Goal: Information Seeking & Learning: Learn about a topic

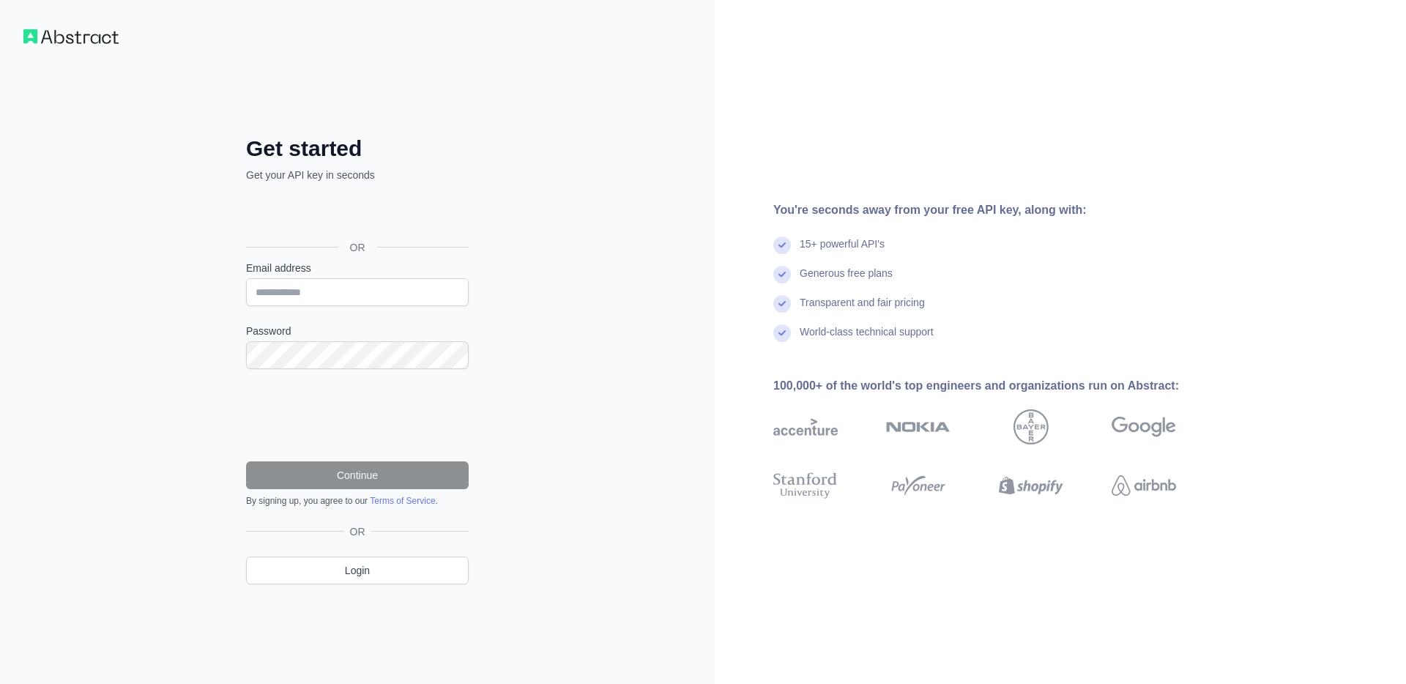
click at [351, 309] on form "Email address Password Continue By signing up, you agree to our Terms of Servic…" at bounding box center [357, 384] width 223 height 246
click at [351, 303] on input "Email address" at bounding box center [357, 292] width 223 height 28
type input "**********"
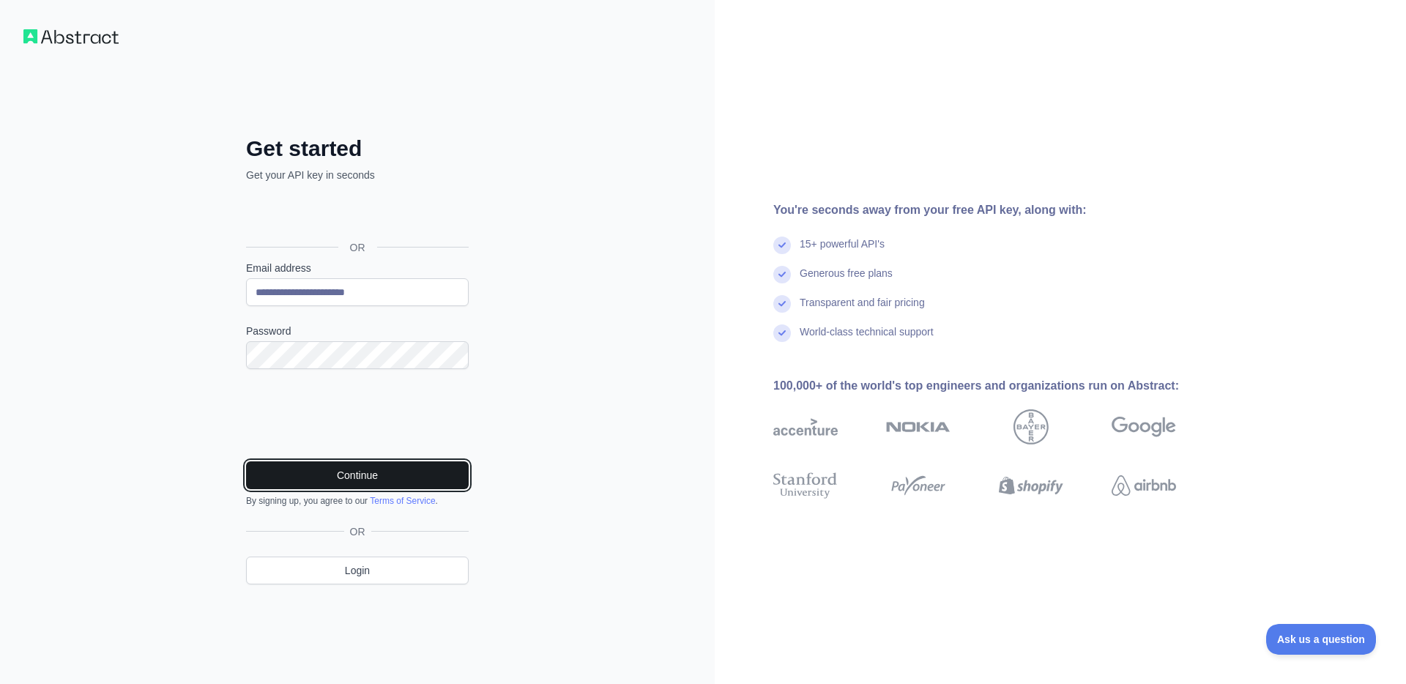
click at [365, 467] on button "Continue" at bounding box center [357, 475] width 223 height 28
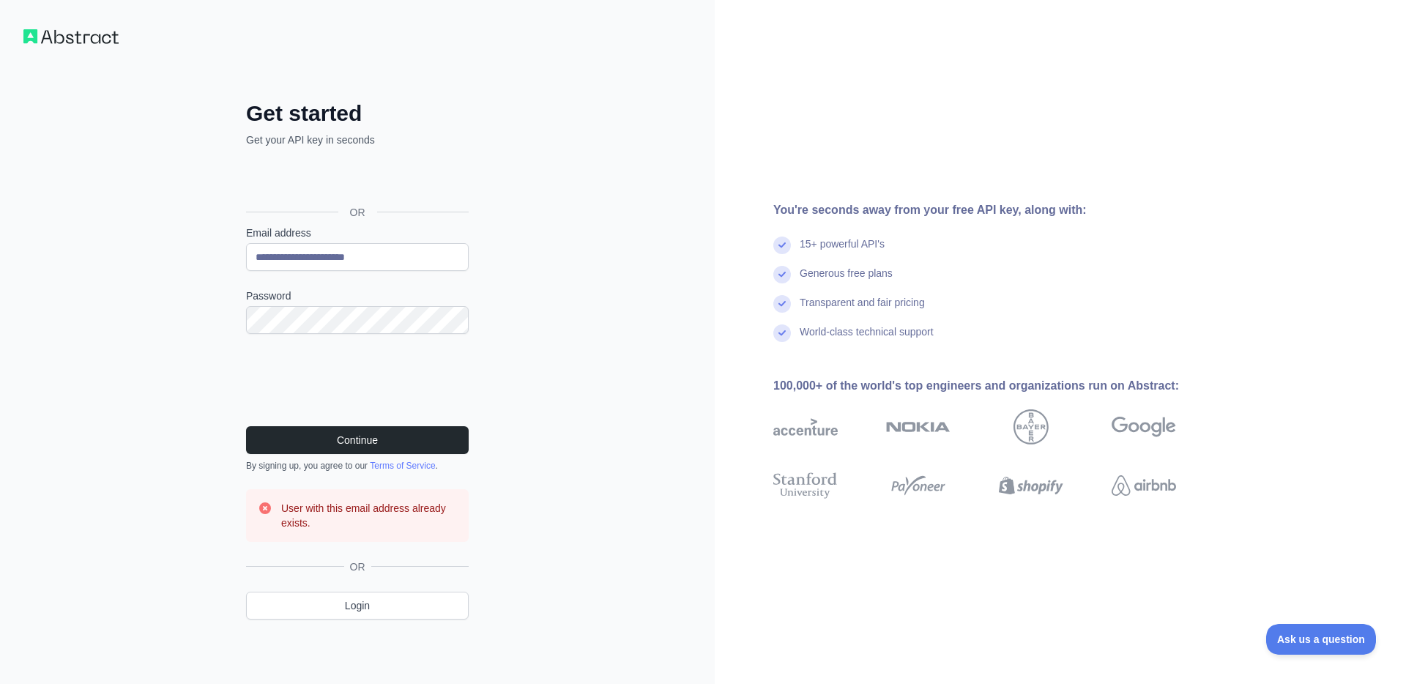
click at [90, 42] on img at bounding box center [70, 36] width 95 height 15
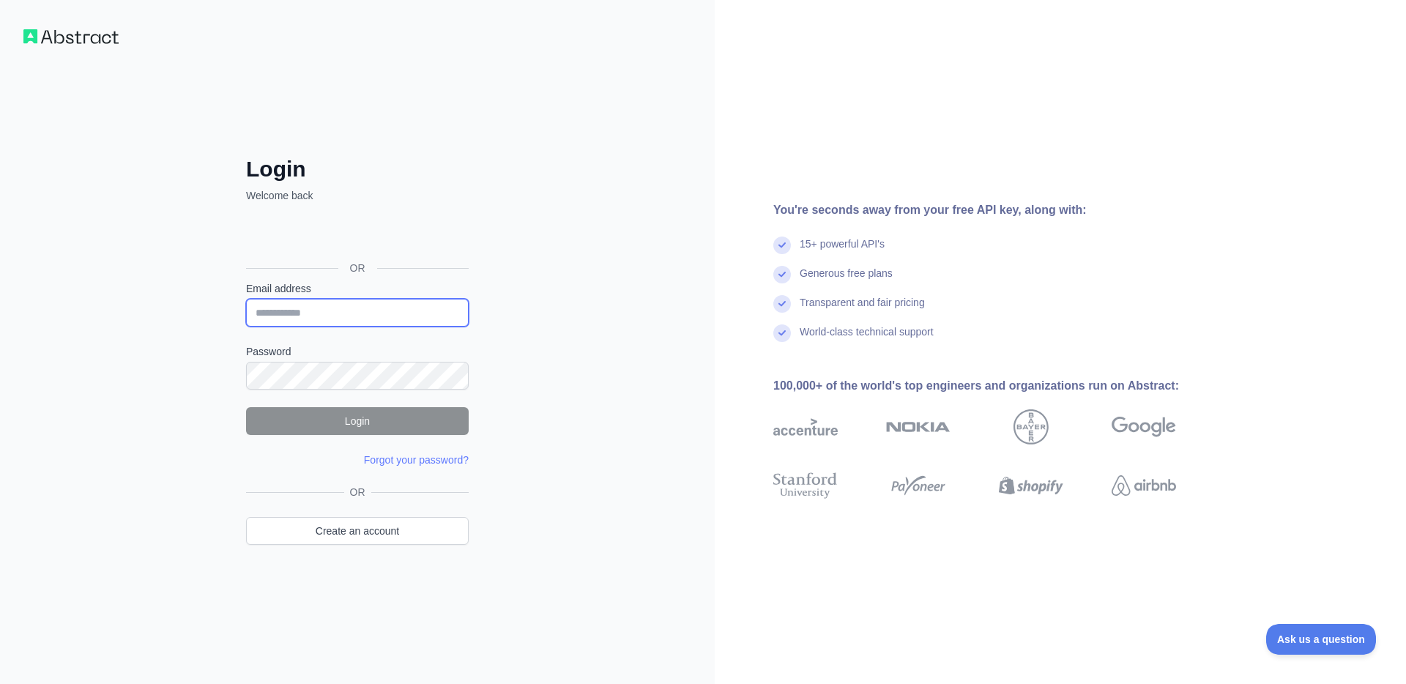
click at [333, 311] on input "Email address" at bounding box center [357, 313] width 223 height 28
click at [586, 333] on div "Login Welcome back OR Email address Password Login Forgot your password? Please…" at bounding box center [357, 342] width 715 height 684
click at [385, 314] on input "Email address" at bounding box center [357, 313] width 223 height 28
type input "**********"
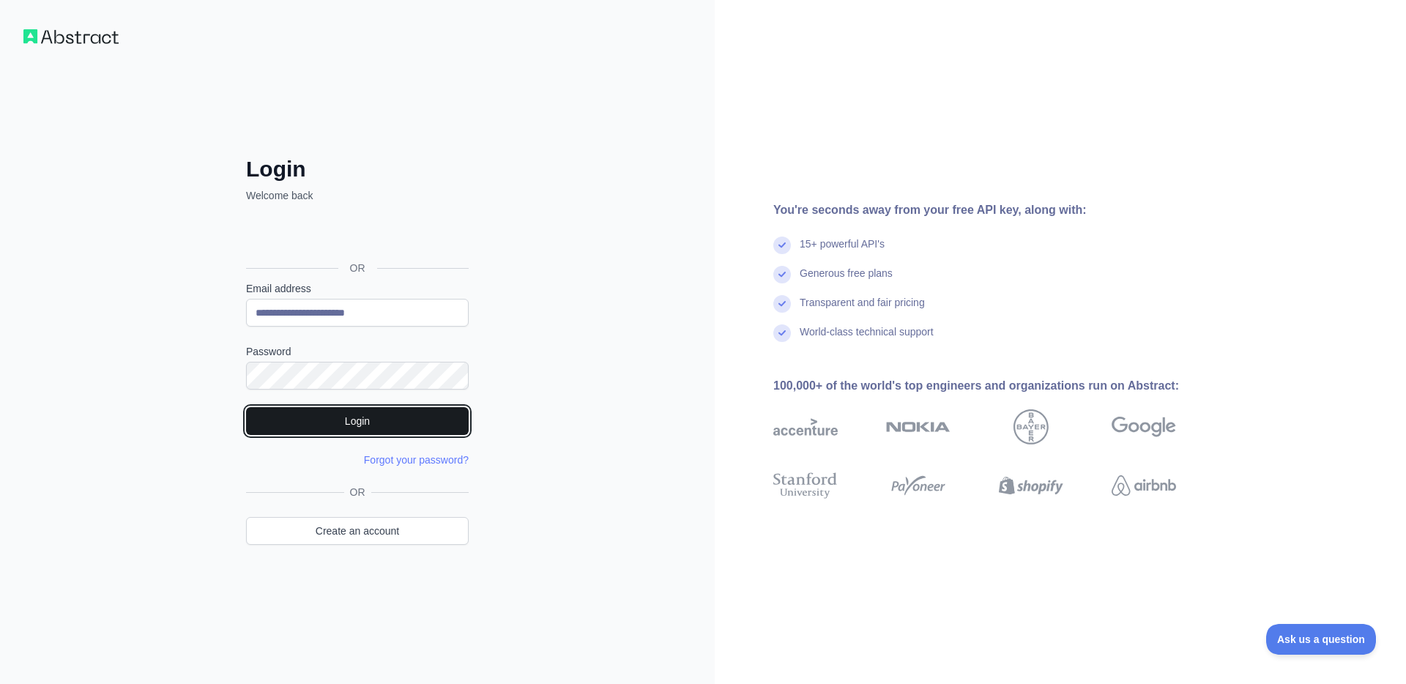
click at [360, 412] on button "Login" at bounding box center [357, 421] width 223 height 28
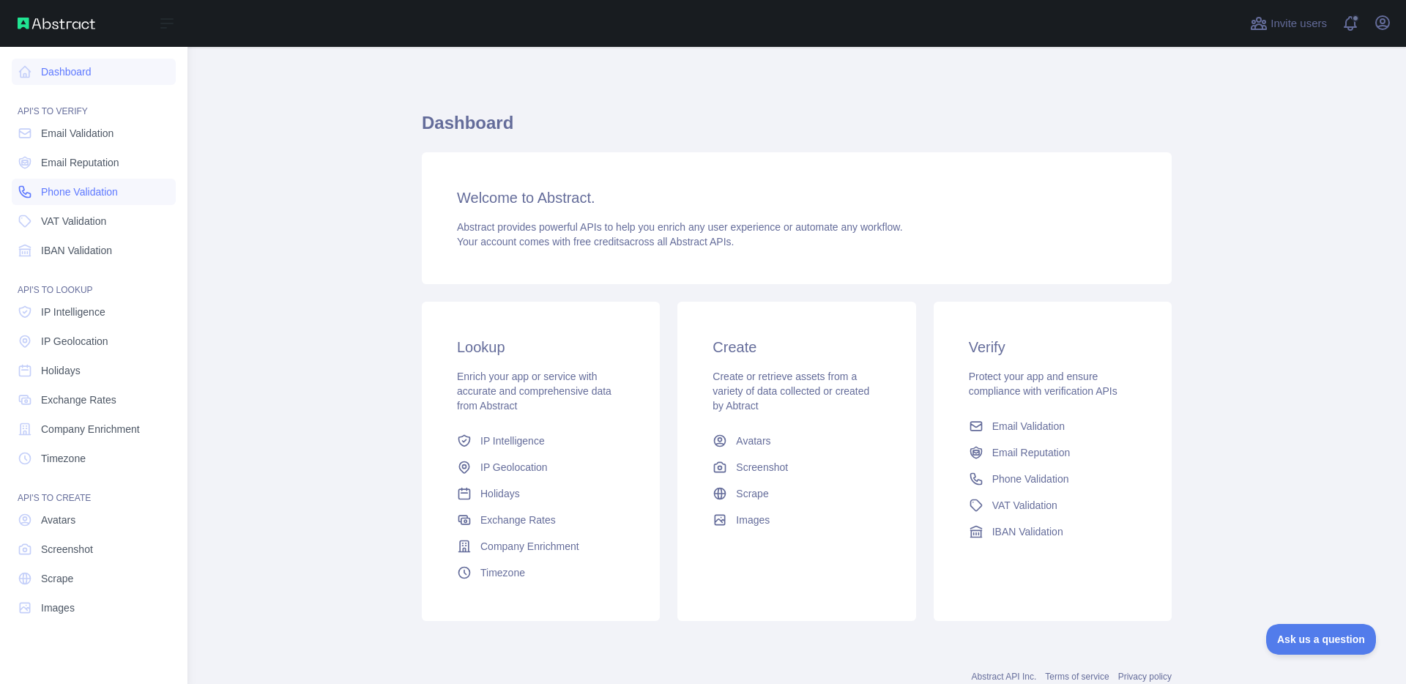
click at [73, 186] on span "Phone Validation" at bounding box center [79, 192] width 77 height 15
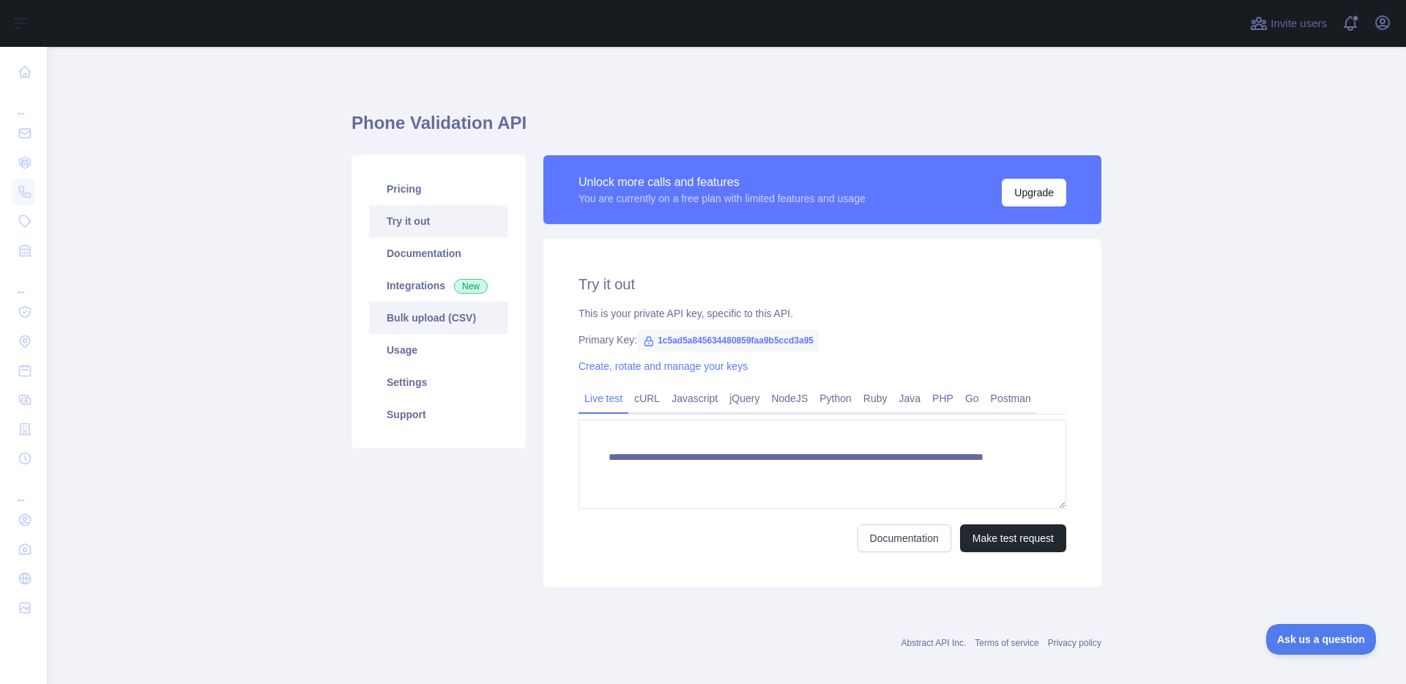
click at [445, 316] on link "Bulk upload (CSV)" at bounding box center [438, 318] width 139 height 32
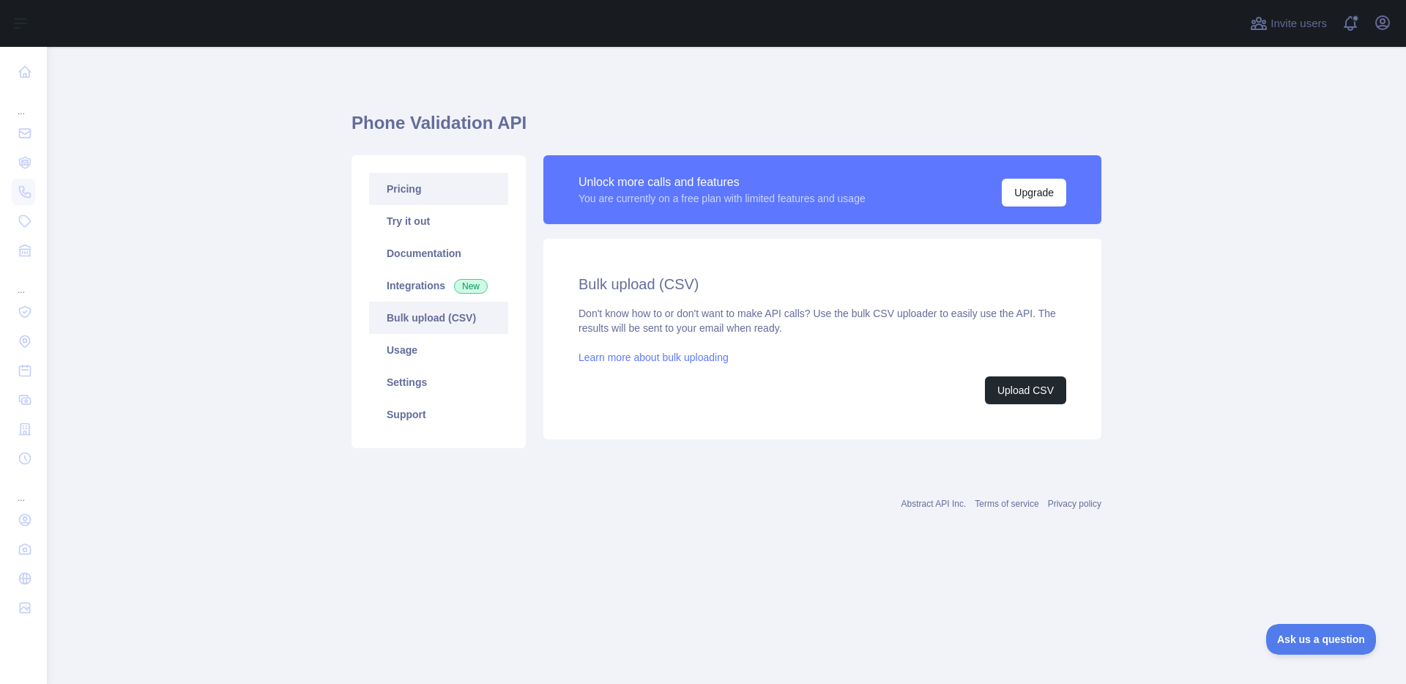
click at [442, 193] on link "Pricing" at bounding box center [438, 189] width 139 height 32
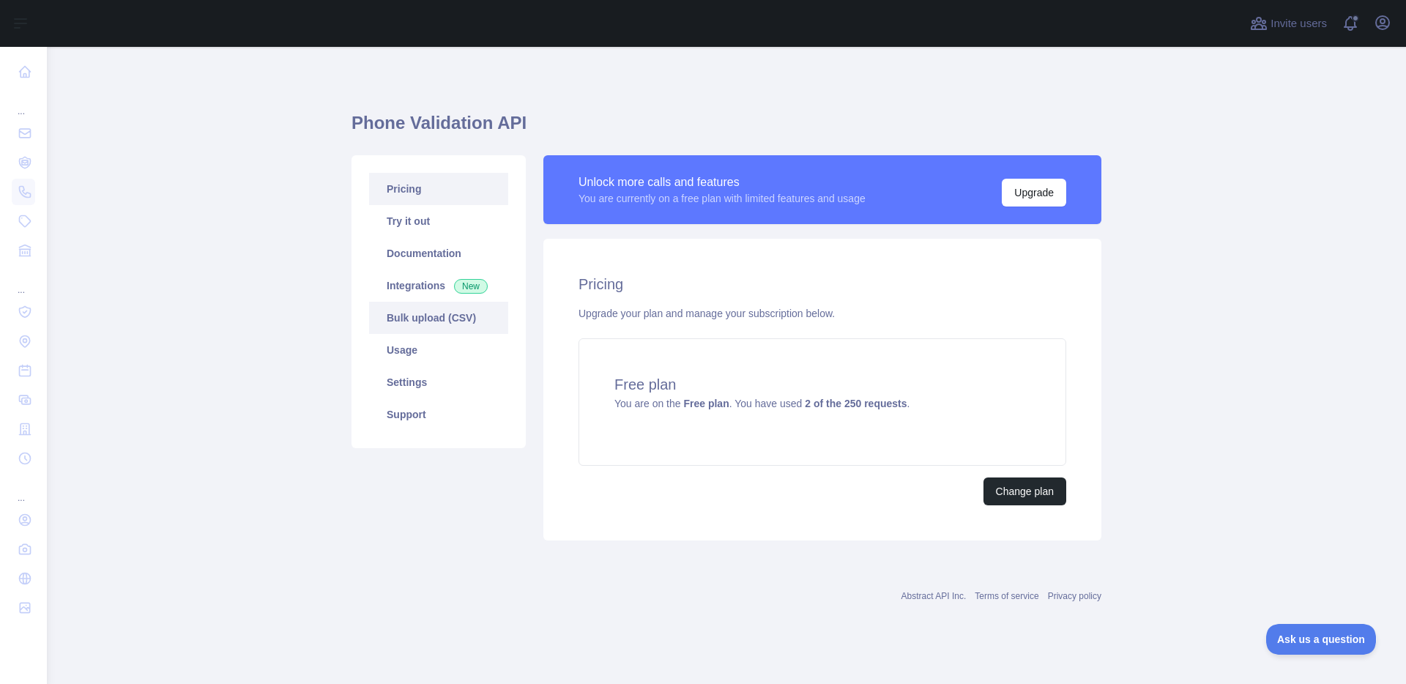
click at [440, 315] on link "Bulk upload (CSV)" at bounding box center [438, 318] width 139 height 32
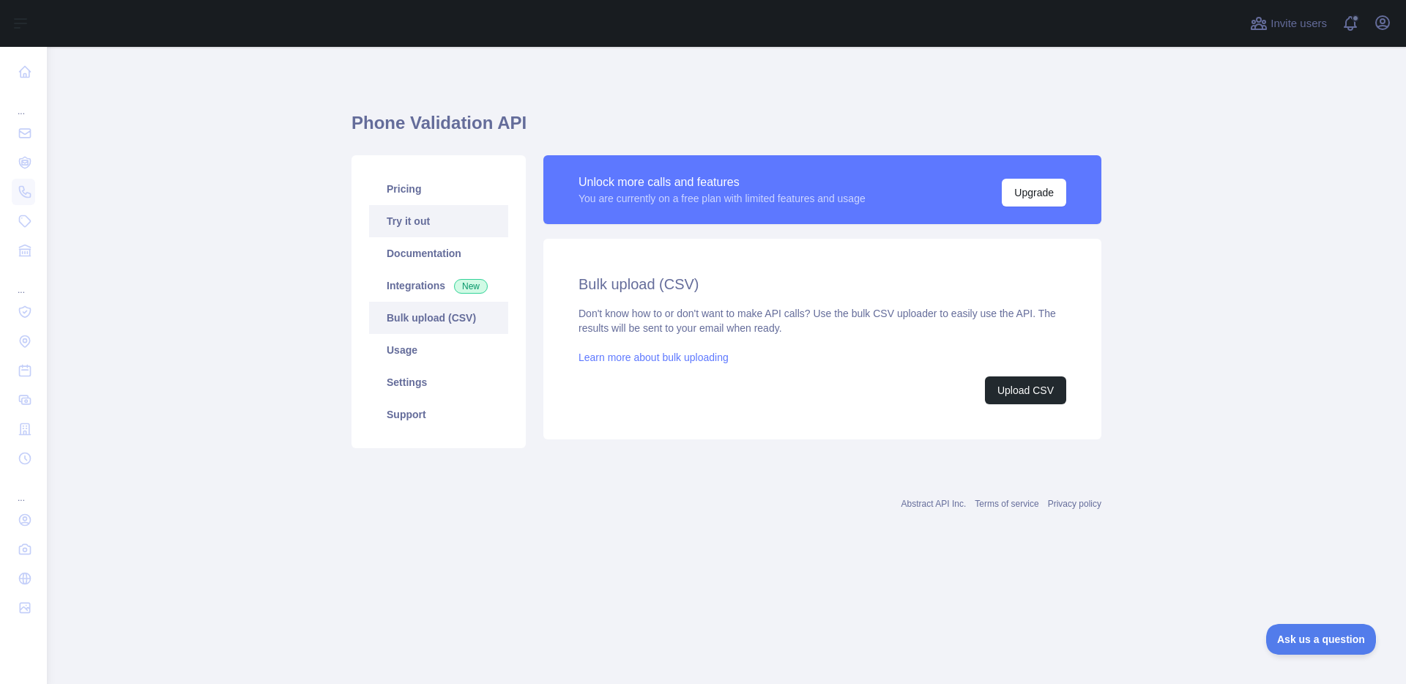
click at [449, 218] on link "Try it out" at bounding box center [438, 221] width 139 height 32
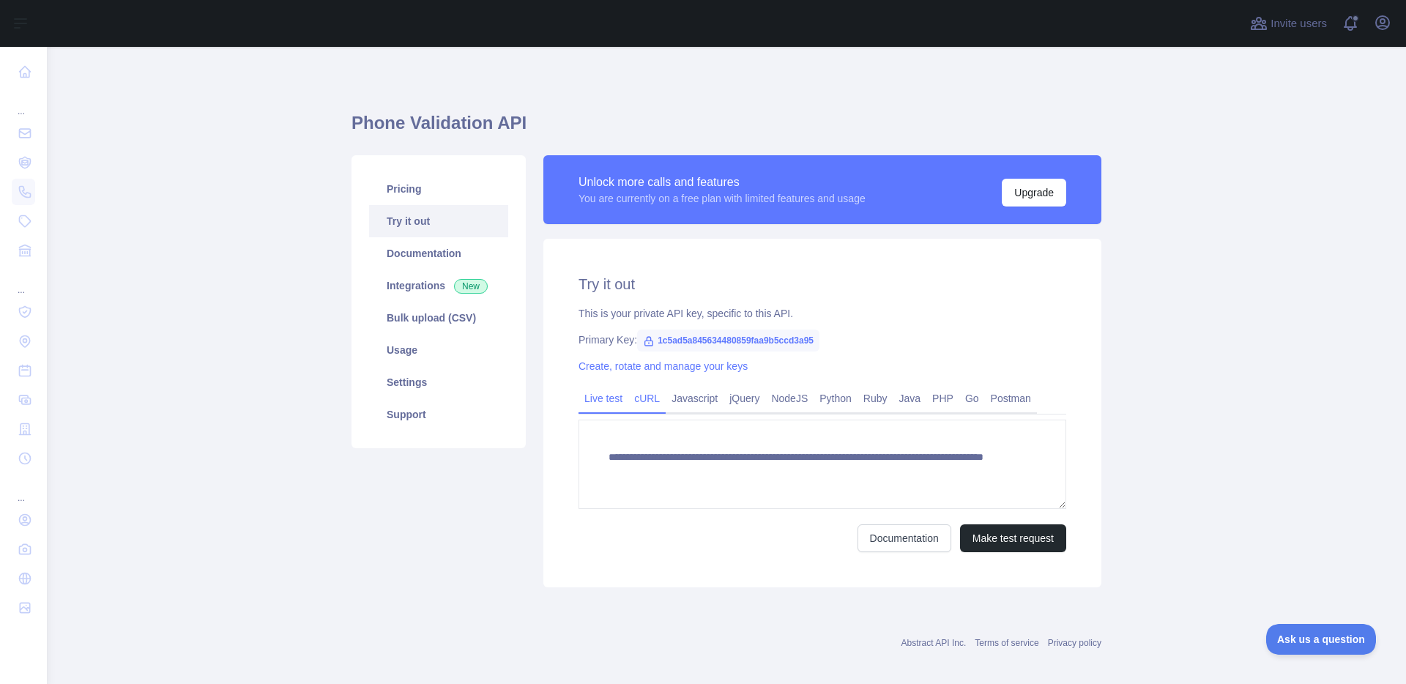
click at [643, 394] on link "cURL" at bounding box center [646, 398] width 37 height 23
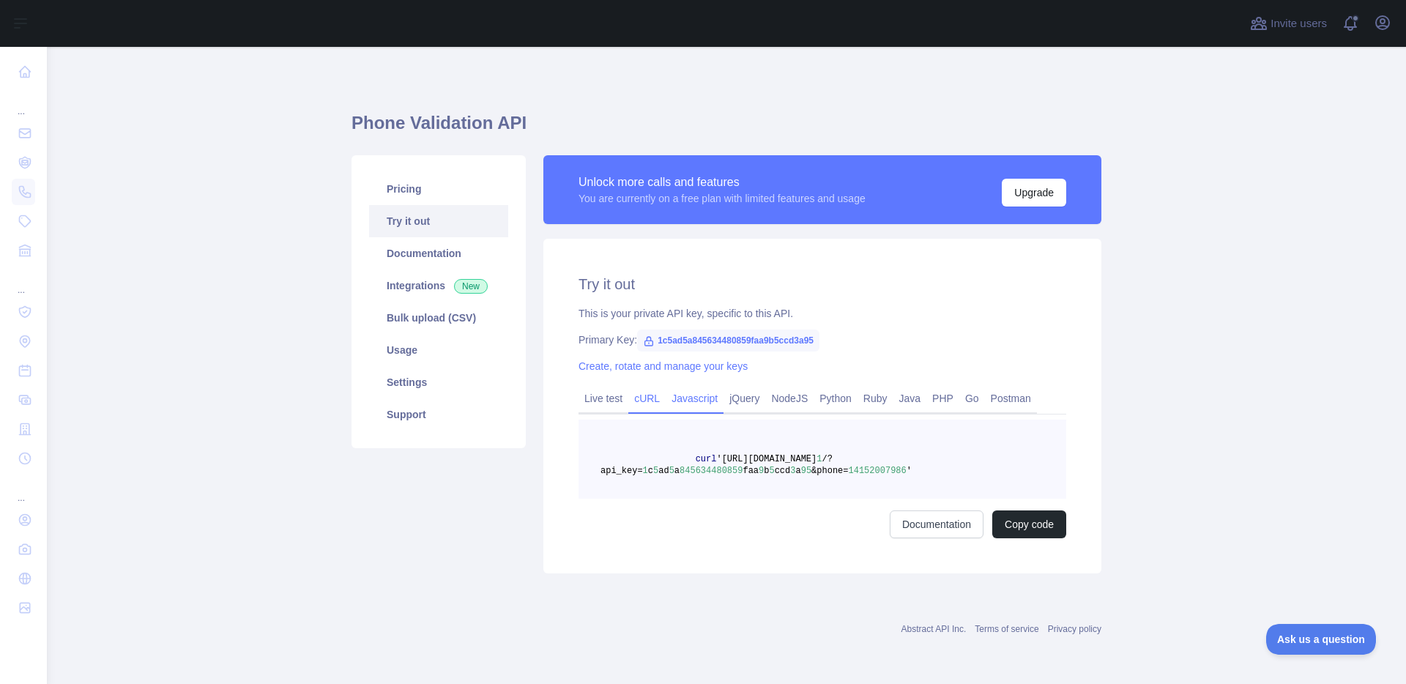
click at [700, 401] on link "Javascript" at bounding box center [695, 398] width 58 height 23
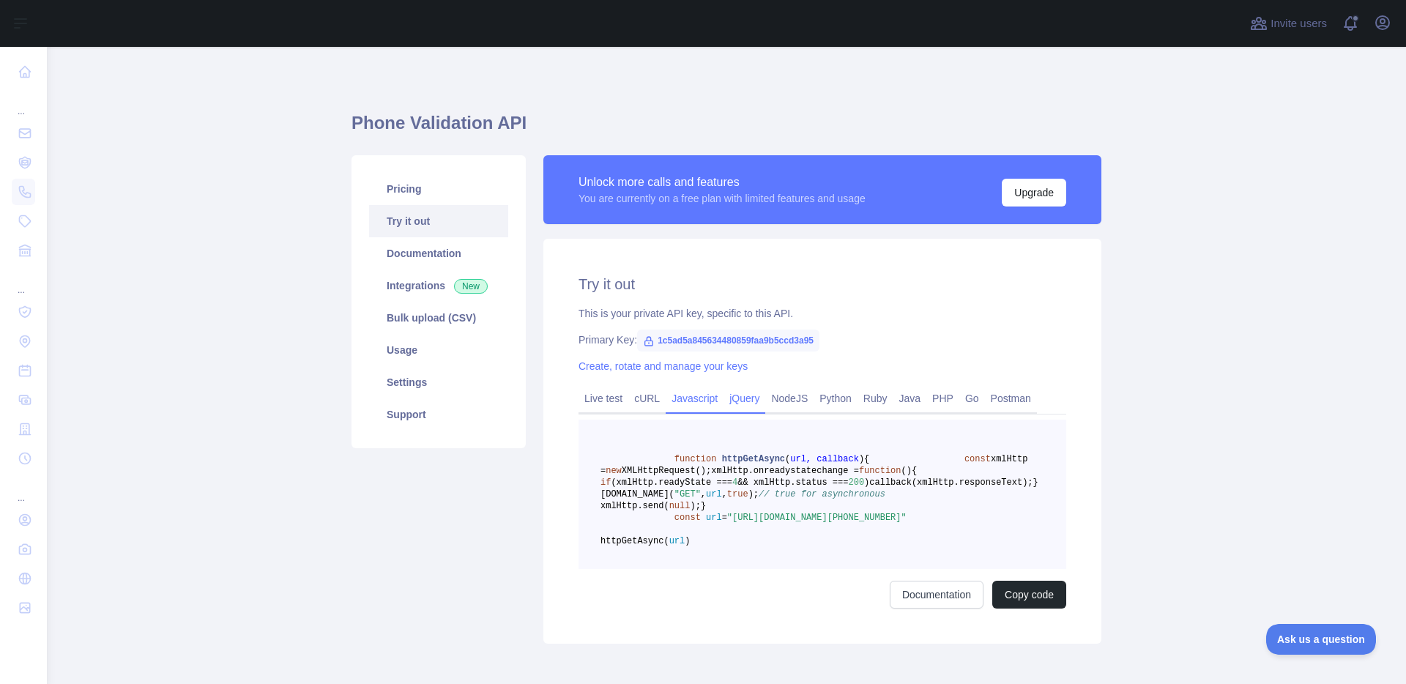
click at [744, 399] on link "jQuery" at bounding box center [745, 398] width 42 height 23
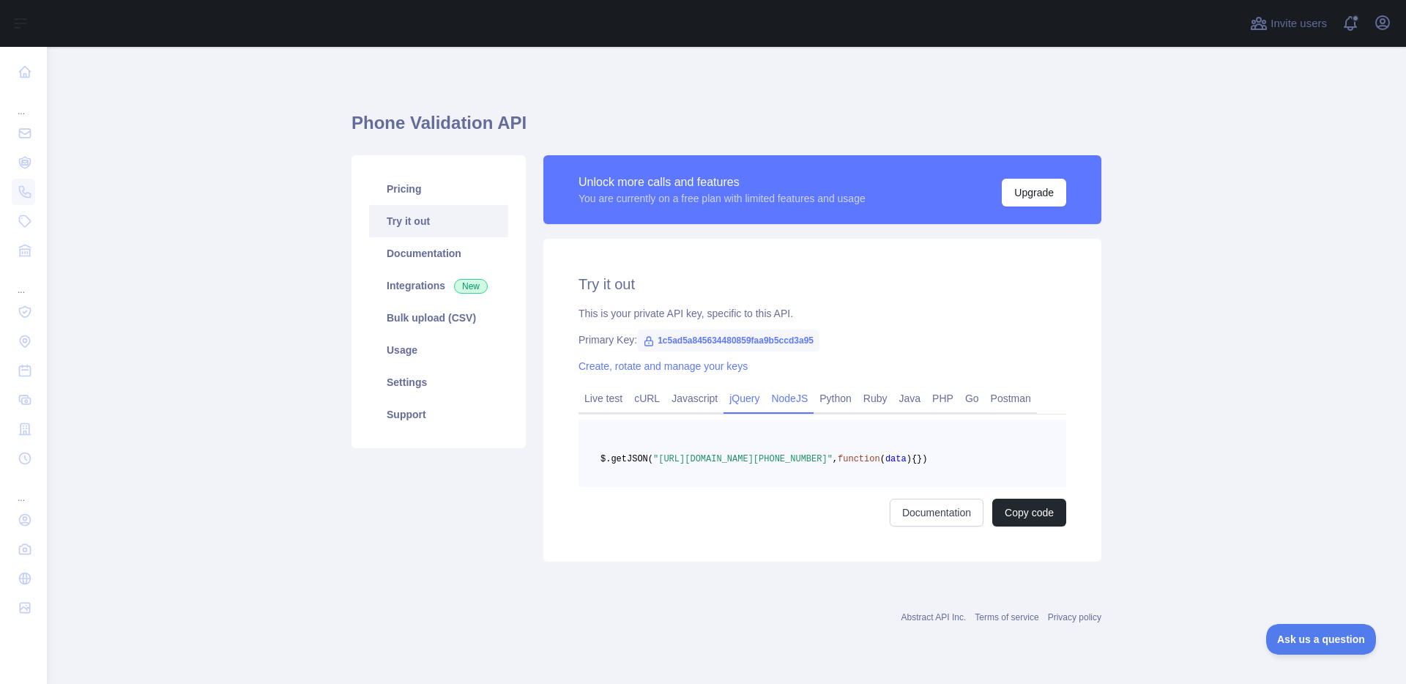
click at [790, 399] on link "NodeJS" at bounding box center [789, 398] width 48 height 23
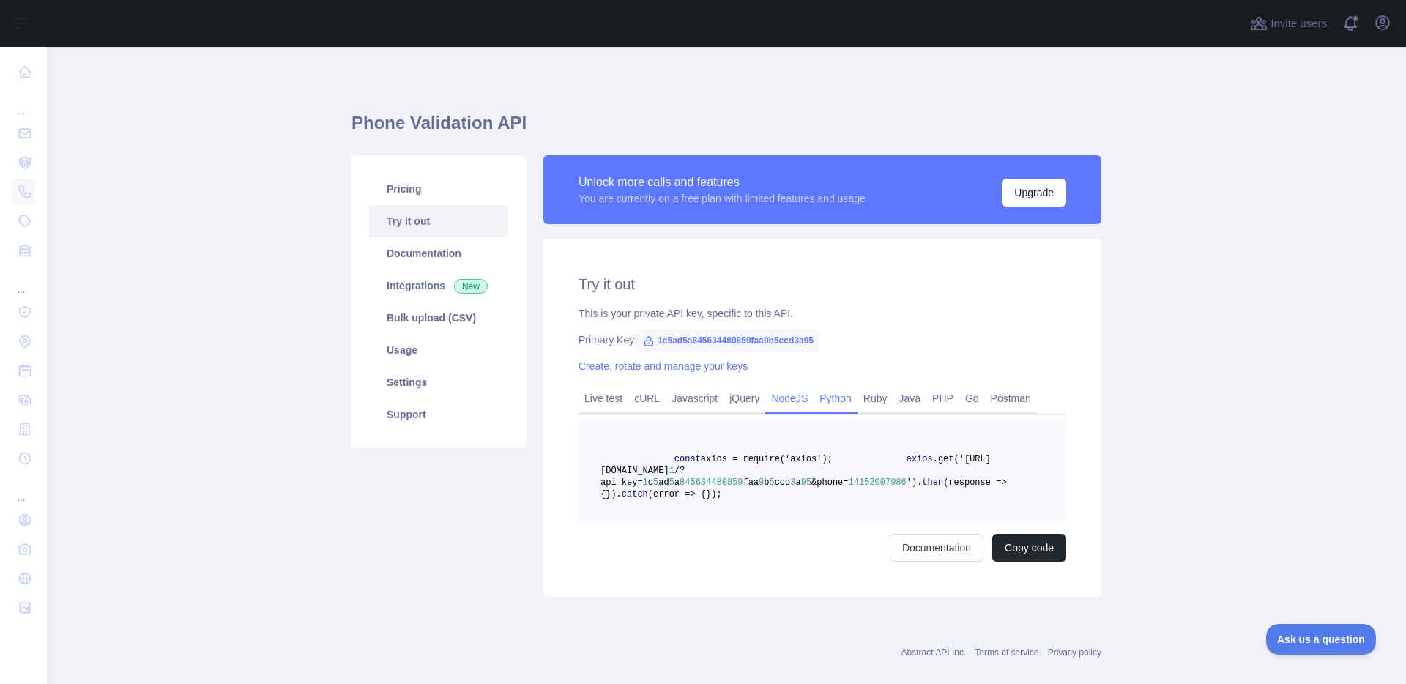
click at [849, 397] on link "Python" at bounding box center [836, 398] width 44 height 23
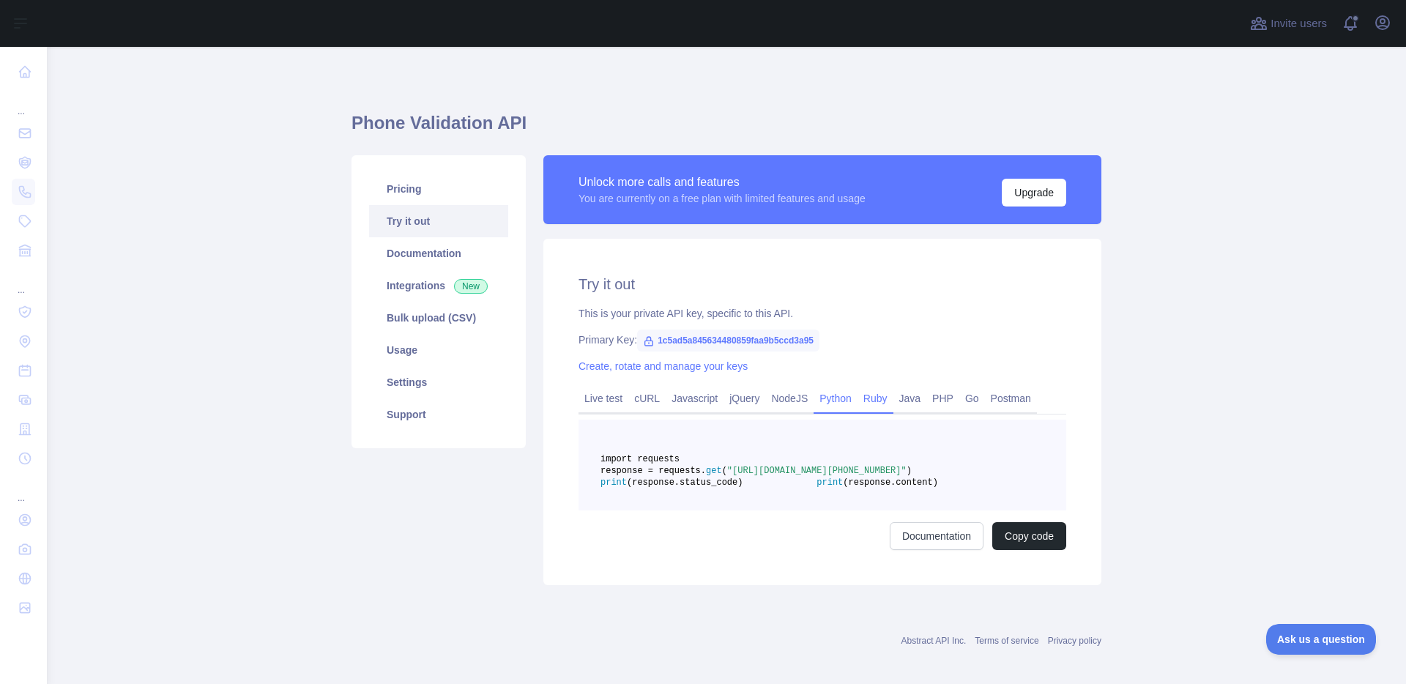
click at [894, 396] on link "Ruby" at bounding box center [876, 398] width 36 height 23
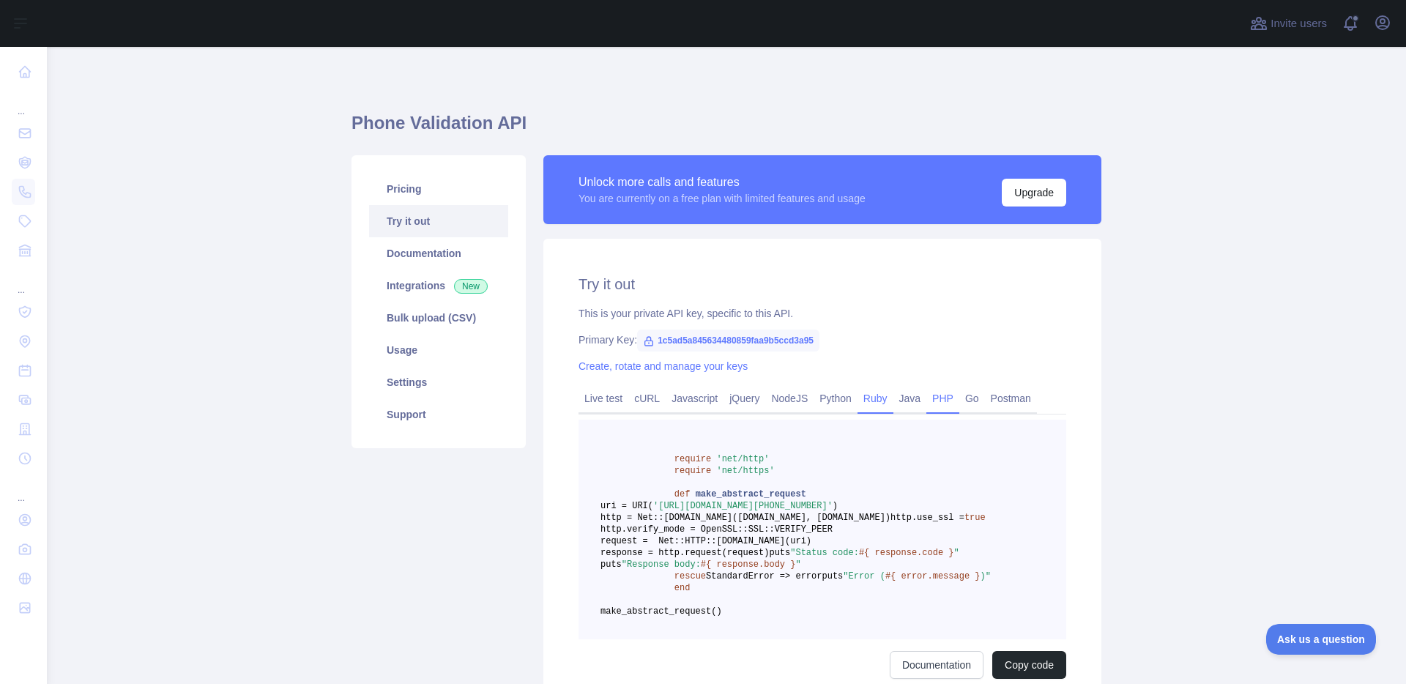
click at [945, 393] on link "PHP" at bounding box center [943, 398] width 33 height 23
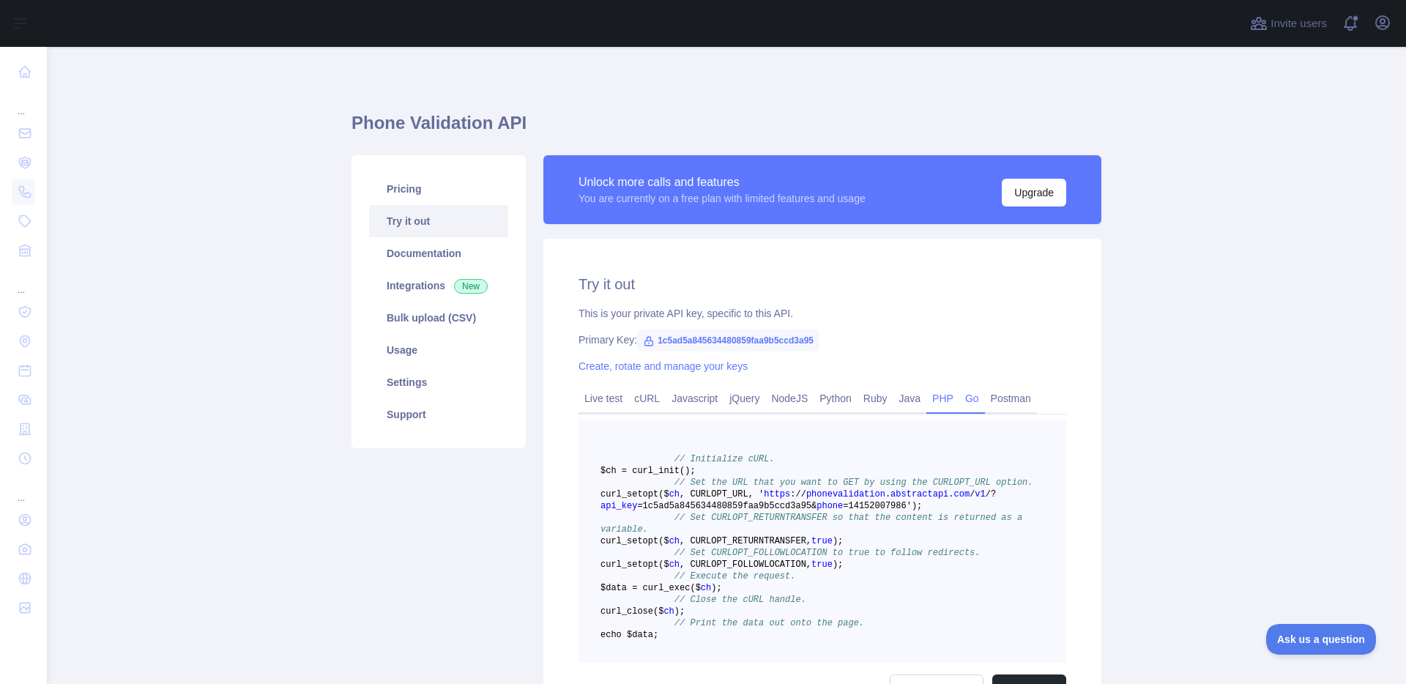
click at [985, 399] on link "Go" at bounding box center [972, 398] width 26 height 23
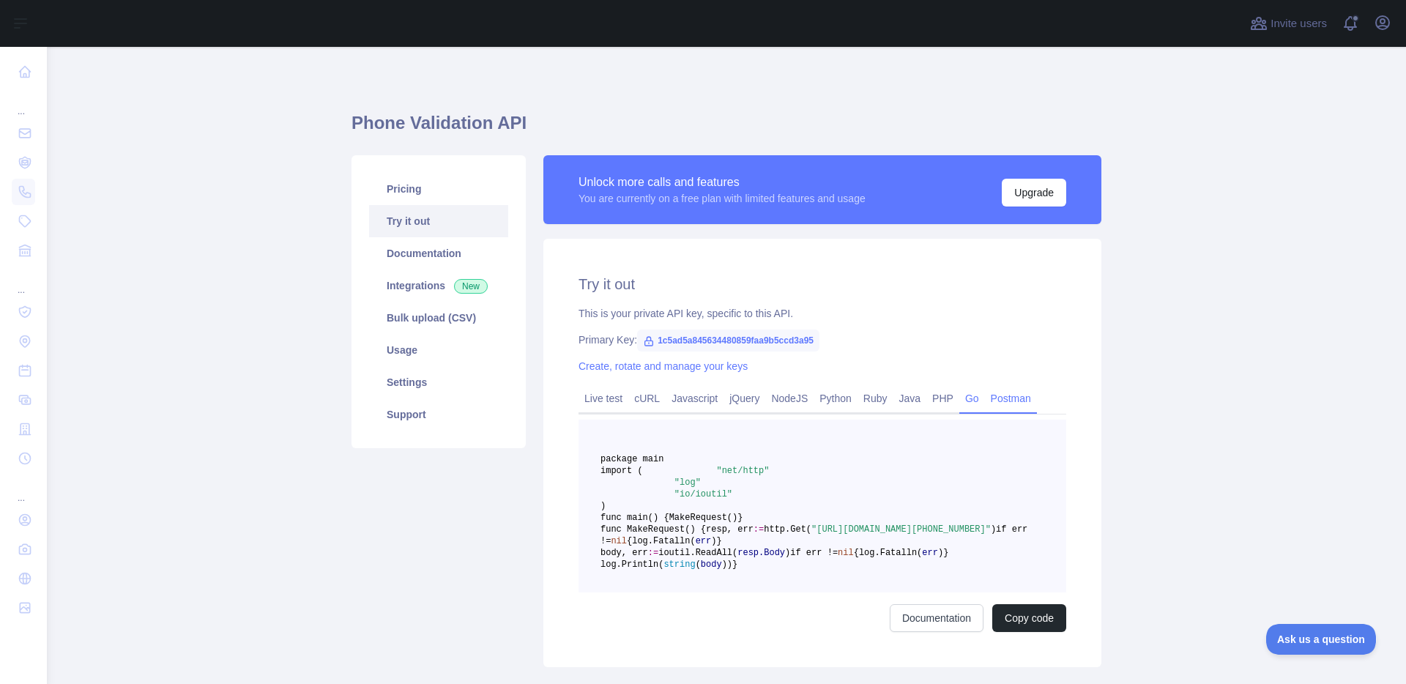
click at [1030, 399] on link "Postman" at bounding box center [1011, 398] width 52 height 23
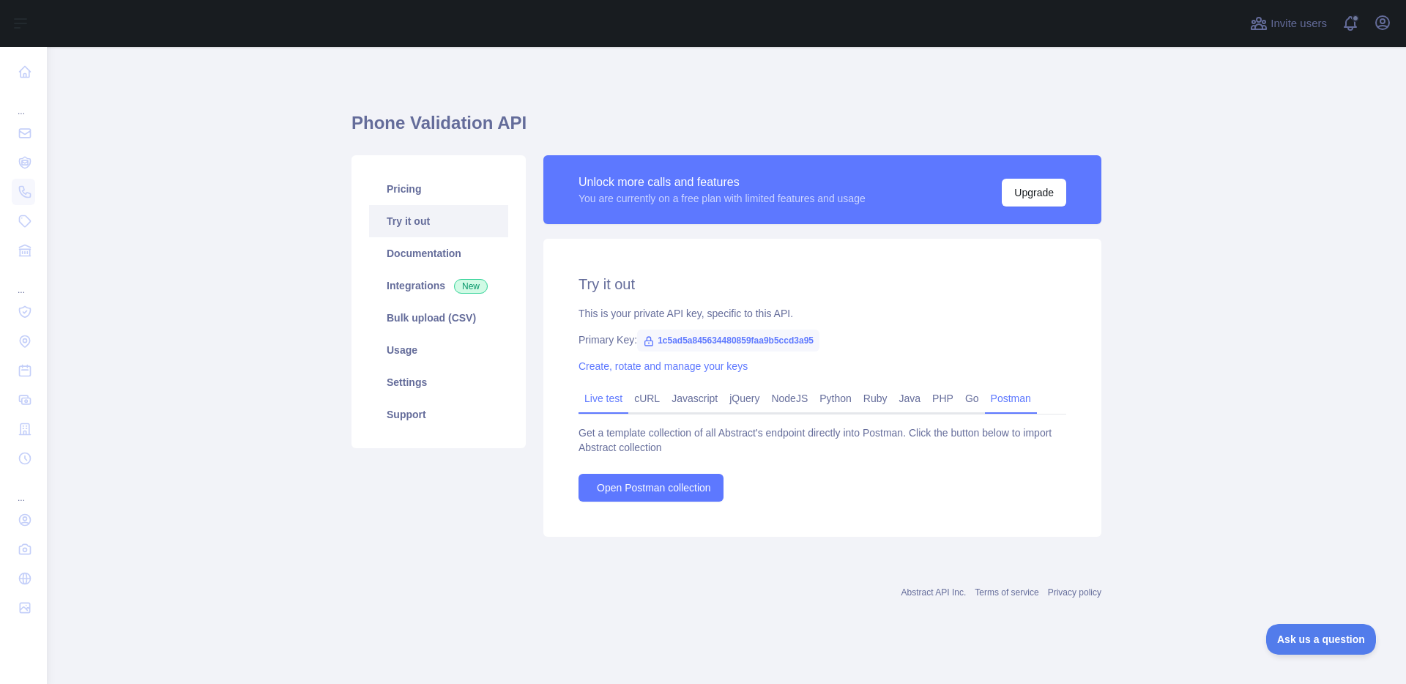
click at [594, 396] on link "Live test" at bounding box center [604, 398] width 50 height 23
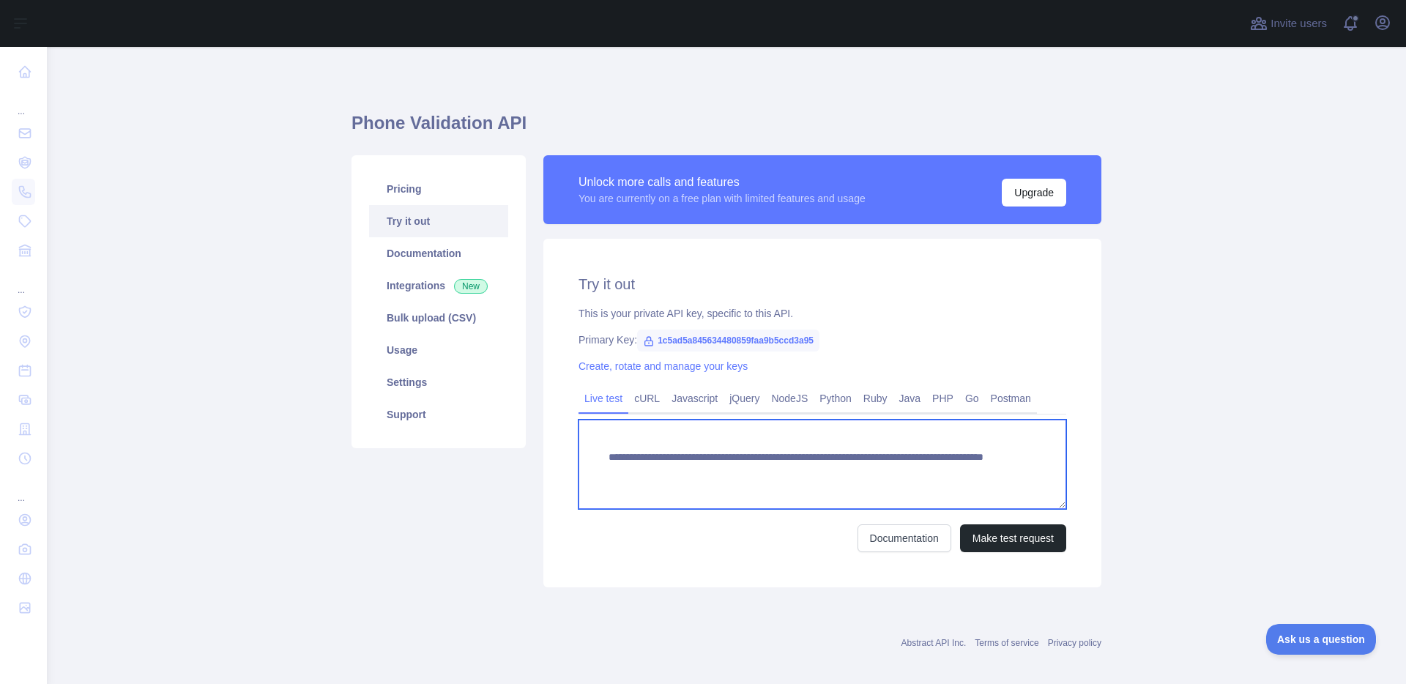
click at [749, 464] on textarea "**********" at bounding box center [823, 464] width 488 height 89
click at [769, 466] on textarea "**********" at bounding box center [823, 464] width 488 height 89
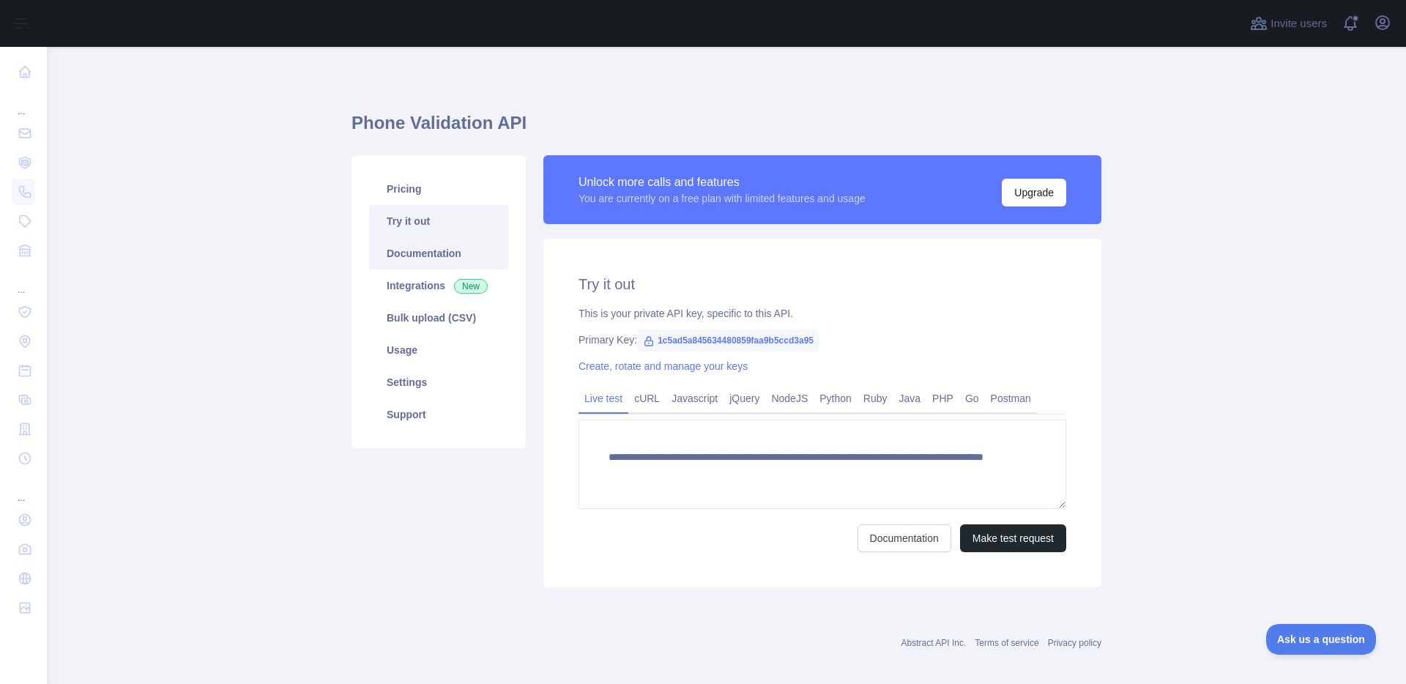
click at [470, 259] on link "Documentation" at bounding box center [438, 253] width 139 height 32
click at [671, 340] on span "1c5ad5a845634480859faa9b5ccd3a95" at bounding box center [728, 341] width 182 height 22
click at [673, 340] on span "1c5ad5a845634480859faa9b5ccd3a95" at bounding box center [728, 341] width 182 height 22
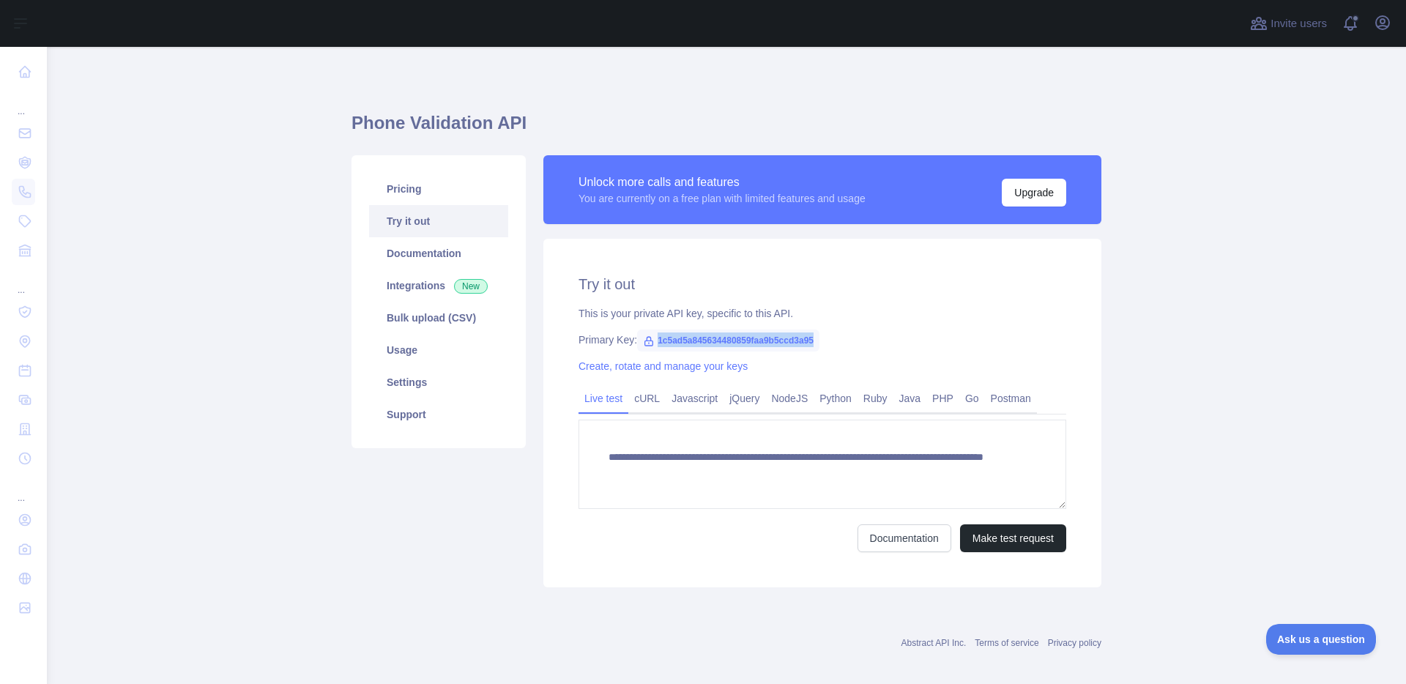
click at [673, 340] on span "1c5ad5a845634480859faa9b5ccd3a95" at bounding box center [728, 341] width 182 height 22
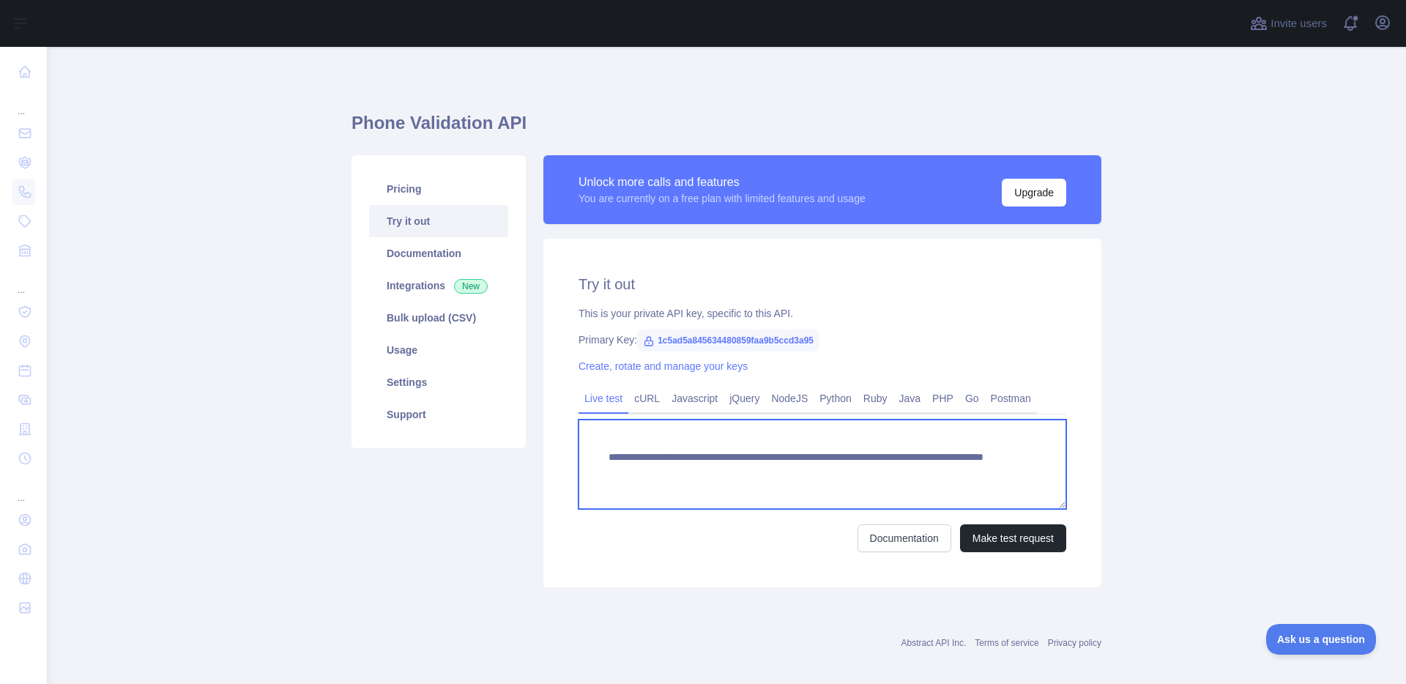
drag, startPoint x: 652, startPoint y: 476, endPoint x: 1021, endPoint y: 469, distance: 369.2
click at [1021, 469] on textarea "**********" at bounding box center [823, 464] width 488 height 89
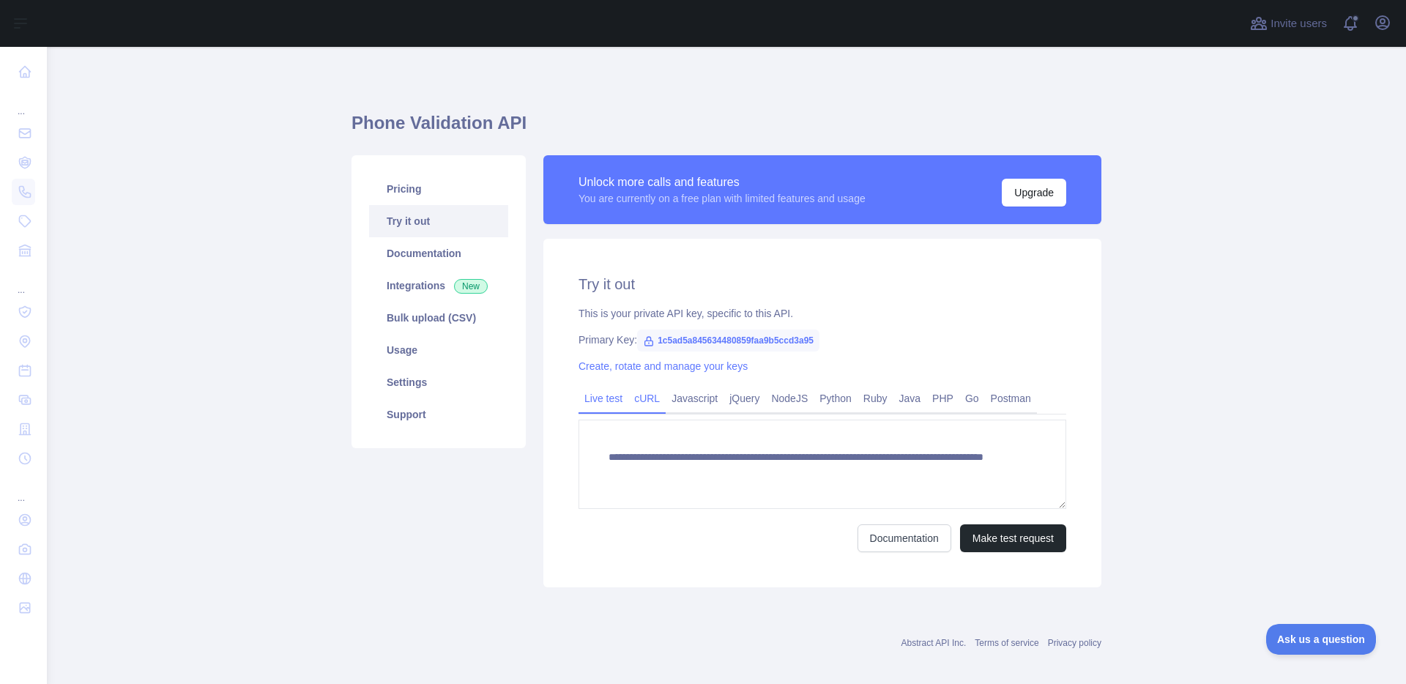
click at [648, 401] on link "cURL" at bounding box center [646, 398] width 37 height 23
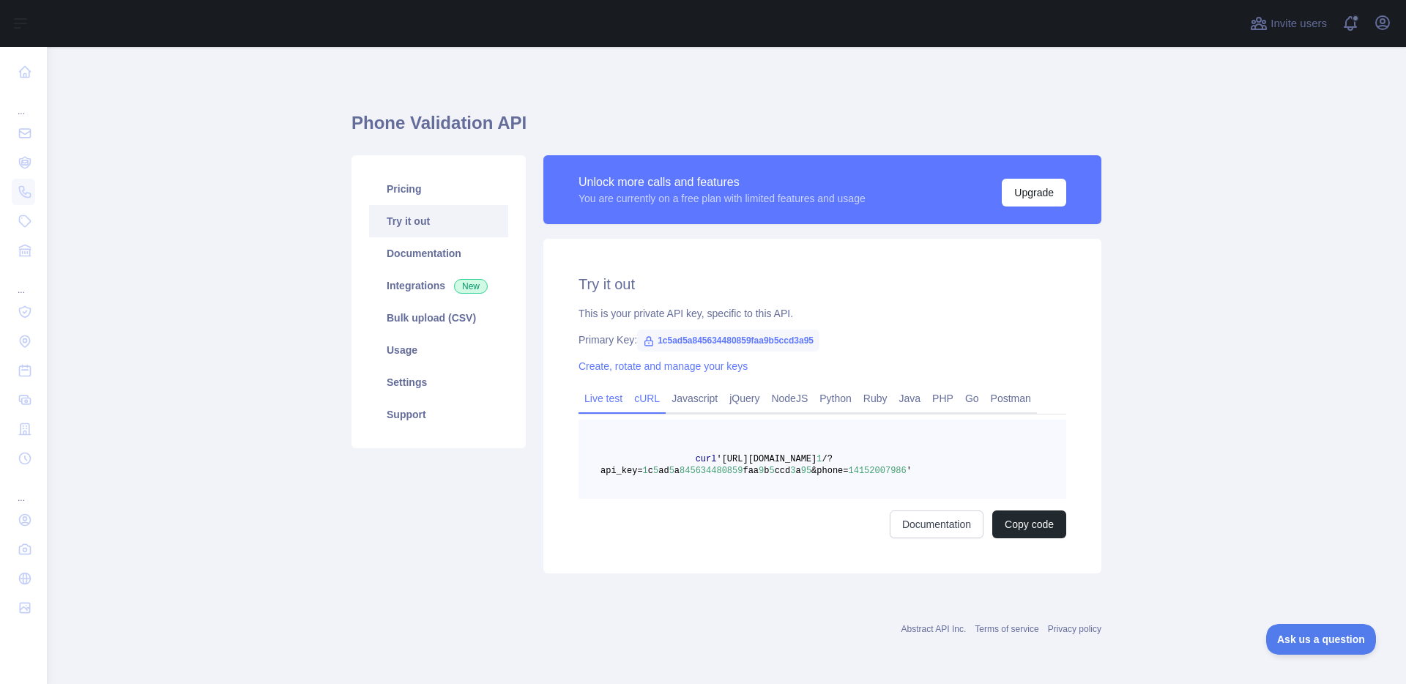
click at [615, 400] on link "Live test" at bounding box center [604, 398] width 50 height 23
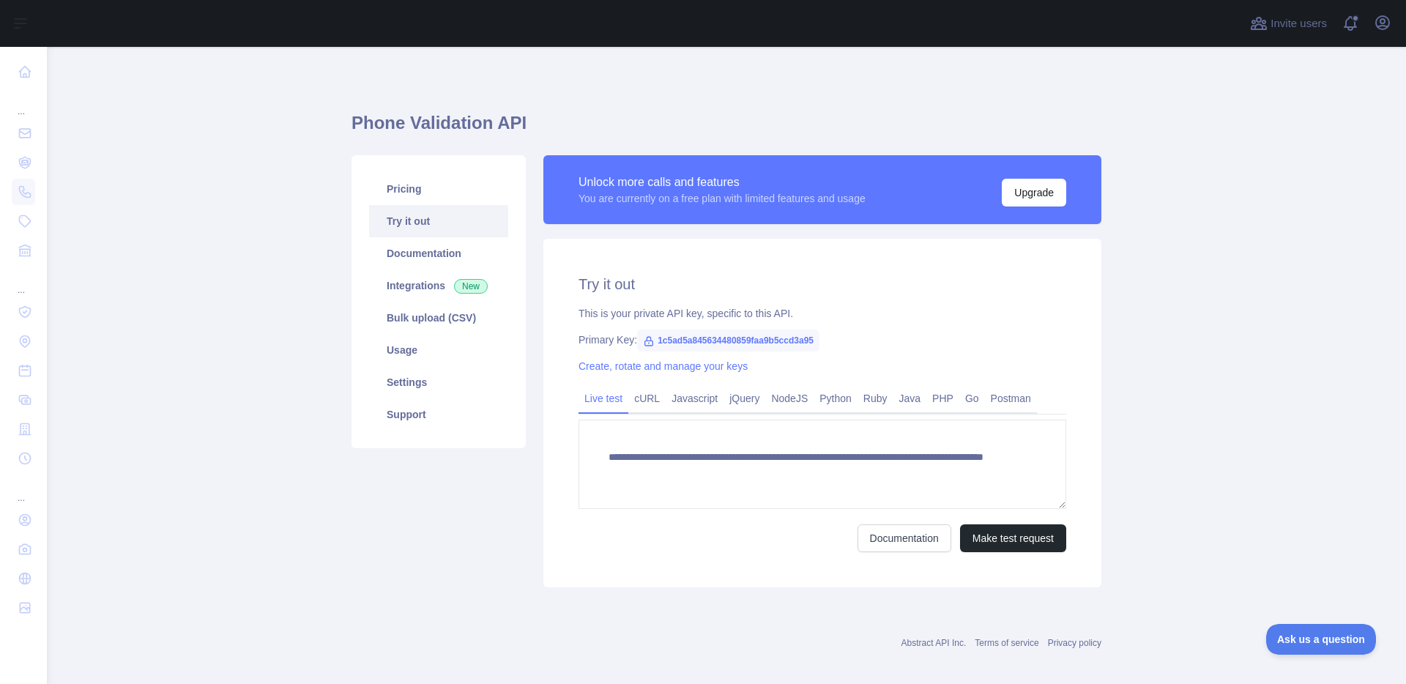
click at [401, 548] on div "Pricing Try it out Documentation Integrations New Bulk upload (CSV) Usage Setti…" at bounding box center [439, 371] width 192 height 432
click at [642, 399] on link "cURL" at bounding box center [646, 398] width 37 height 23
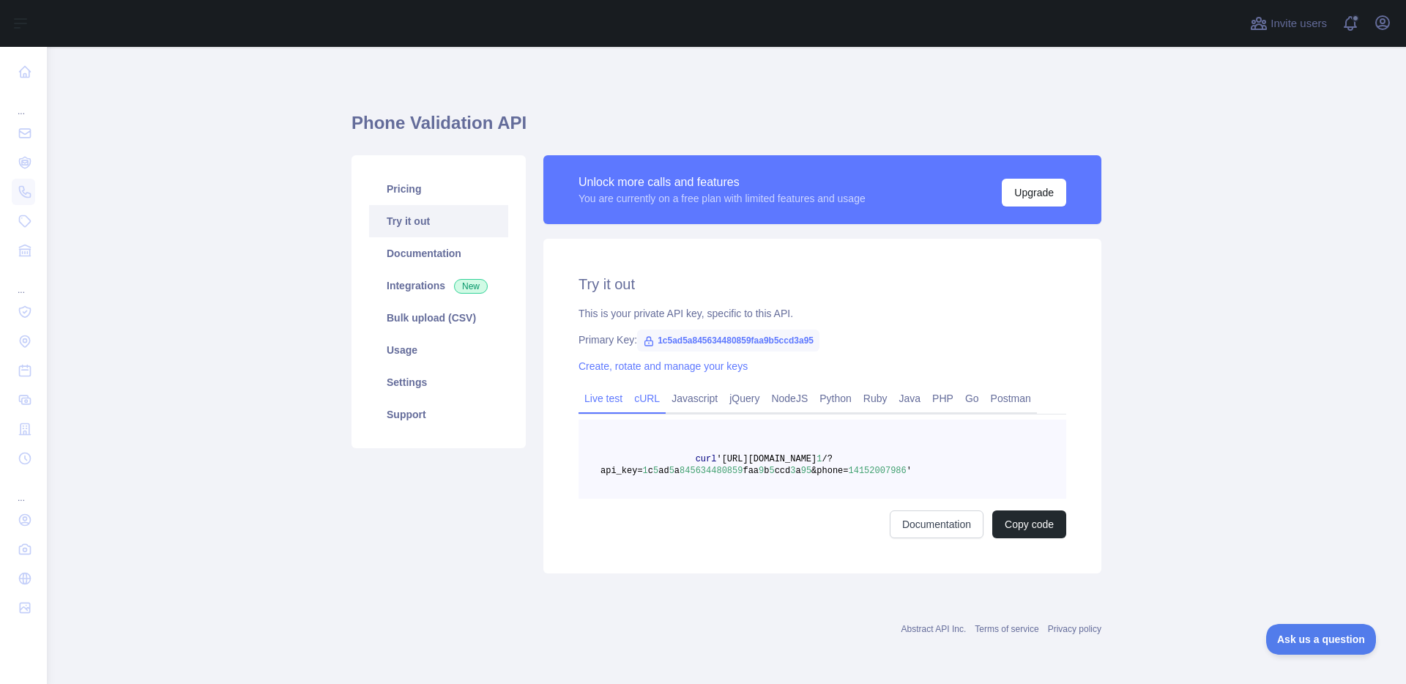
click at [608, 400] on link "Live test" at bounding box center [604, 398] width 50 height 23
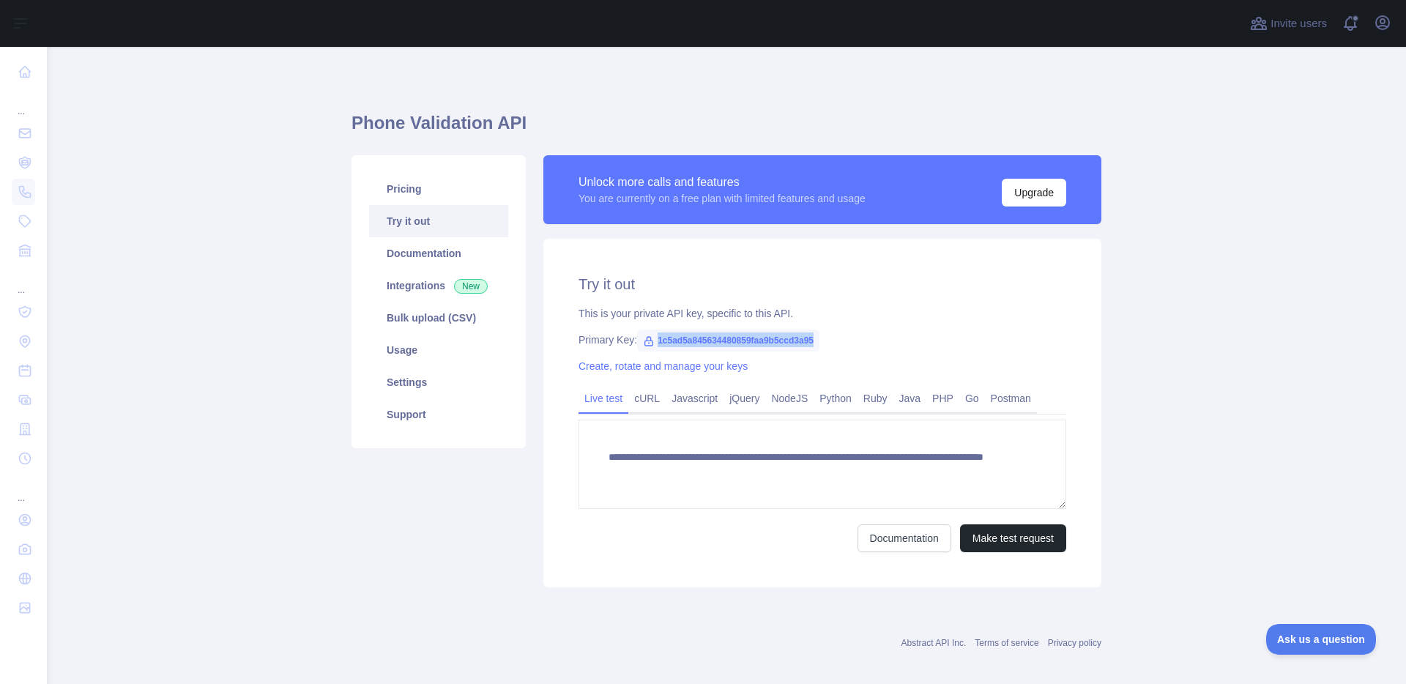
drag, startPoint x: 659, startPoint y: 338, endPoint x: 847, endPoint y: 345, distance: 187.6
click at [847, 346] on div "Primary Key: 1c5ad5a845634480859faa9b5ccd3a95" at bounding box center [823, 340] width 488 height 15
copy span "1c5ad5a845634480859faa9b5ccd3a95"
click at [415, 189] on link "Pricing" at bounding box center [438, 189] width 139 height 32
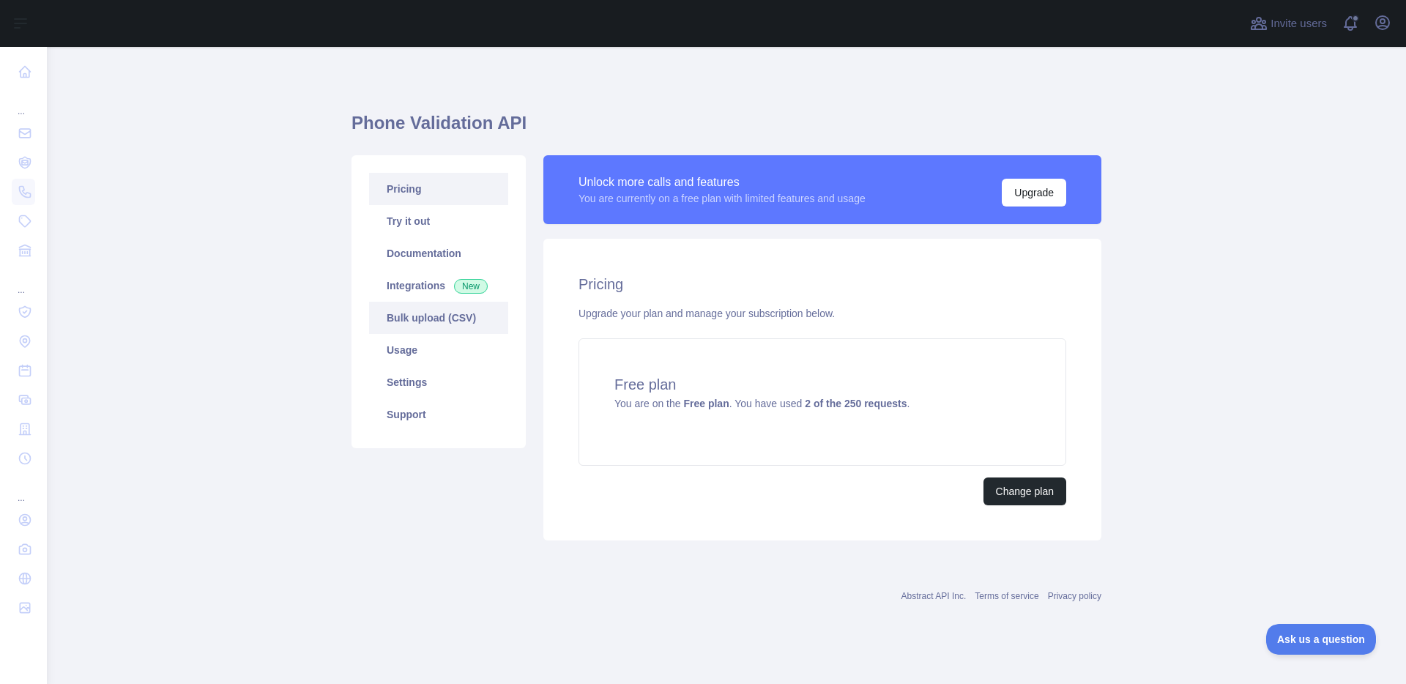
click at [414, 318] on link "Bulk upload (CSV)" at bounding box center [438, 318] width 139 height 32
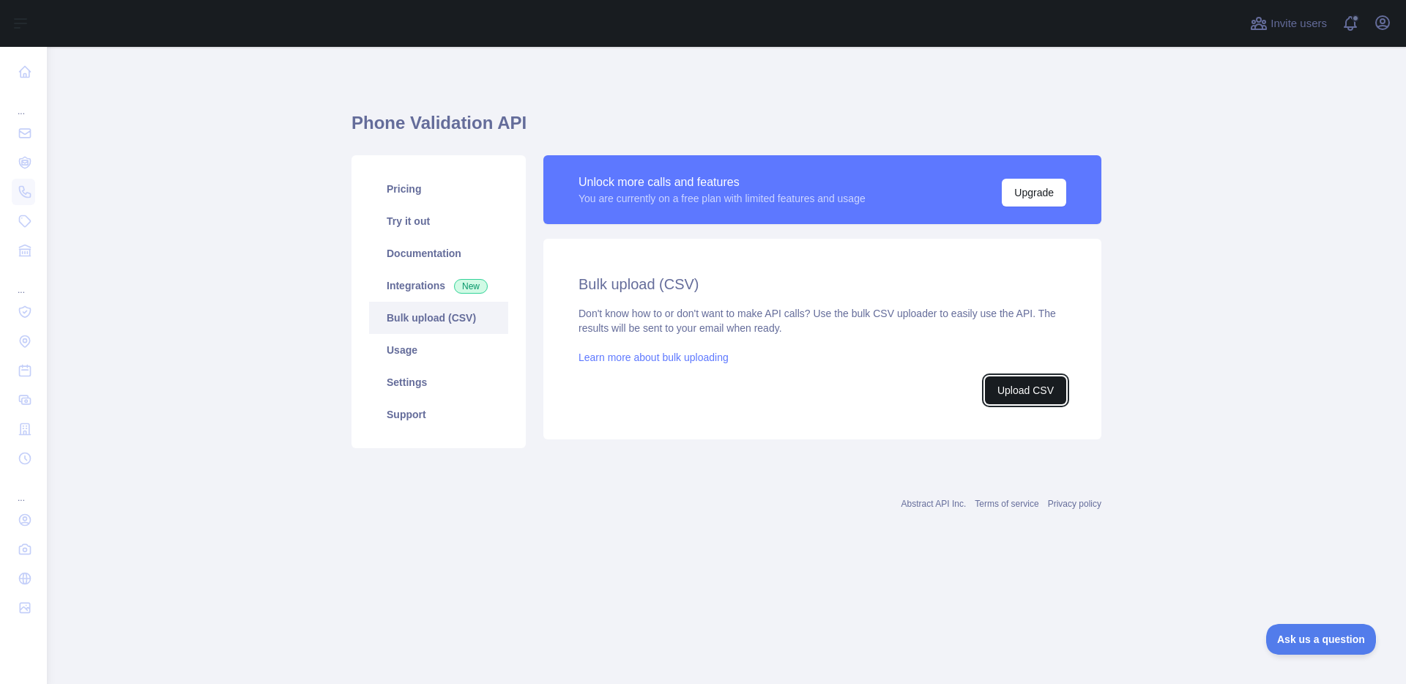
click at [993, 380] on button "Upload CSV" at bounding box center [1025, 390] width 81 height 28
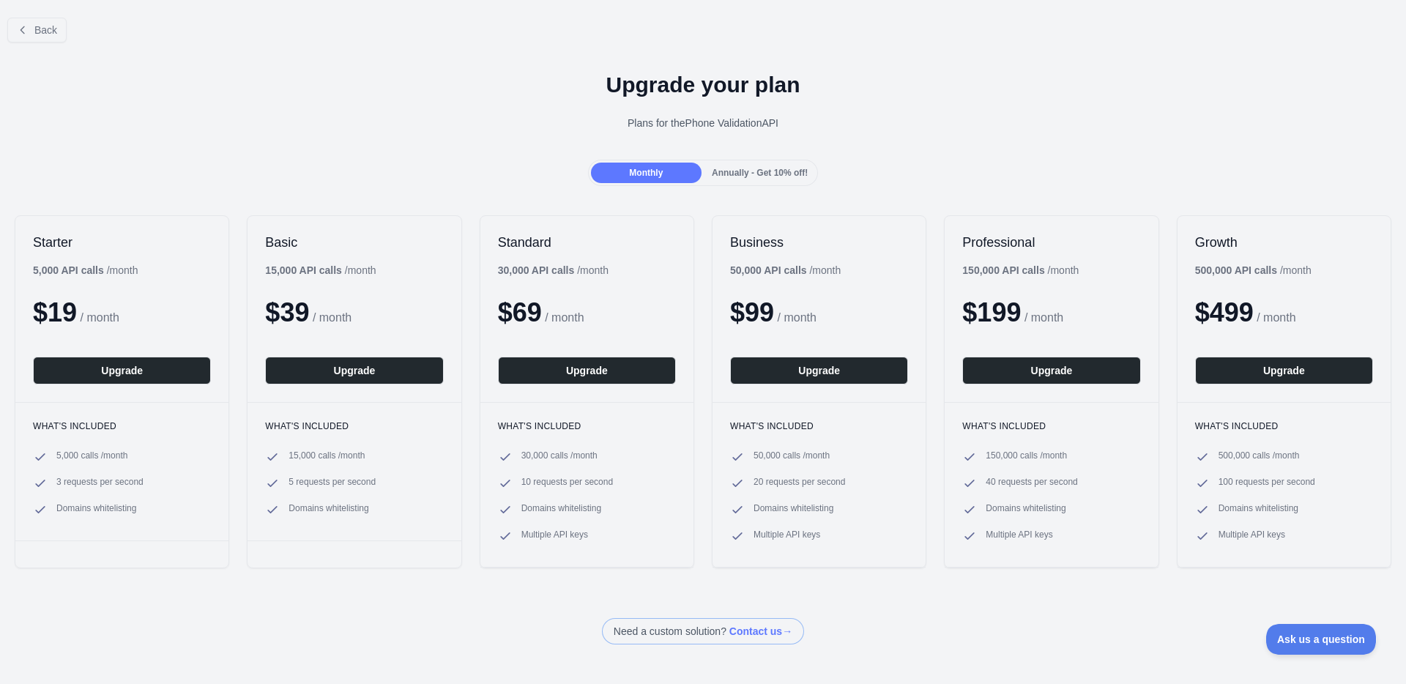
click at [772, 176] on span "Annually - Get 10% off!" at bounding box center [760, 173] width 96 height 10
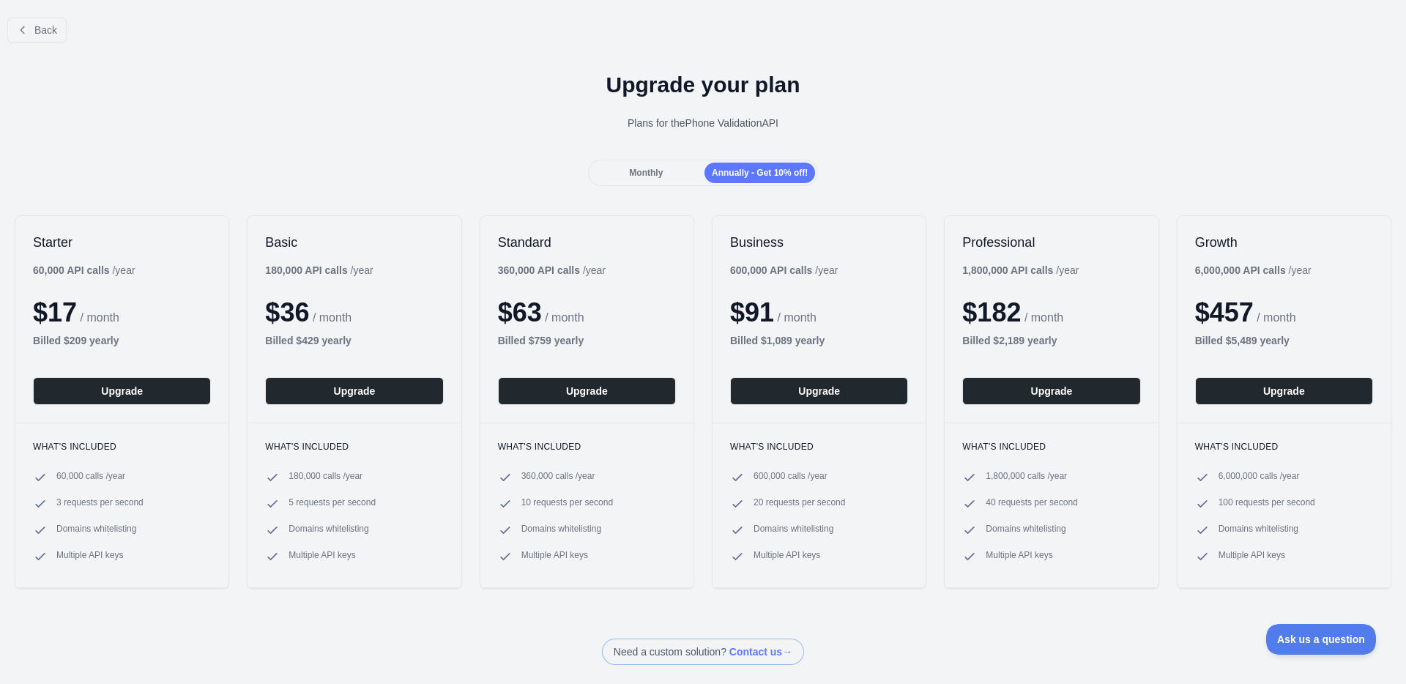
click at [660, 168] on span "Monthly" at bounding box center [646, 173] width 34 height 10
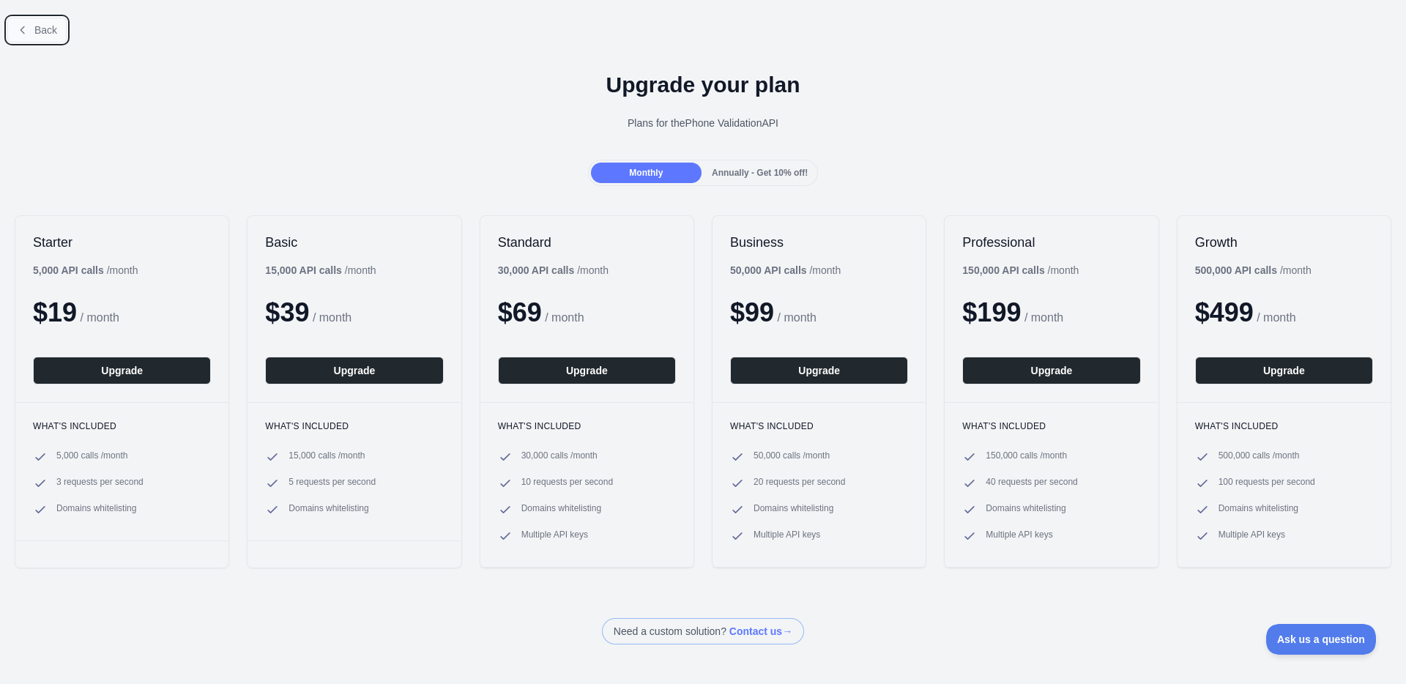
click at [37, 19] on button "Back" at bounding box center [36, 30] width 59 height 25
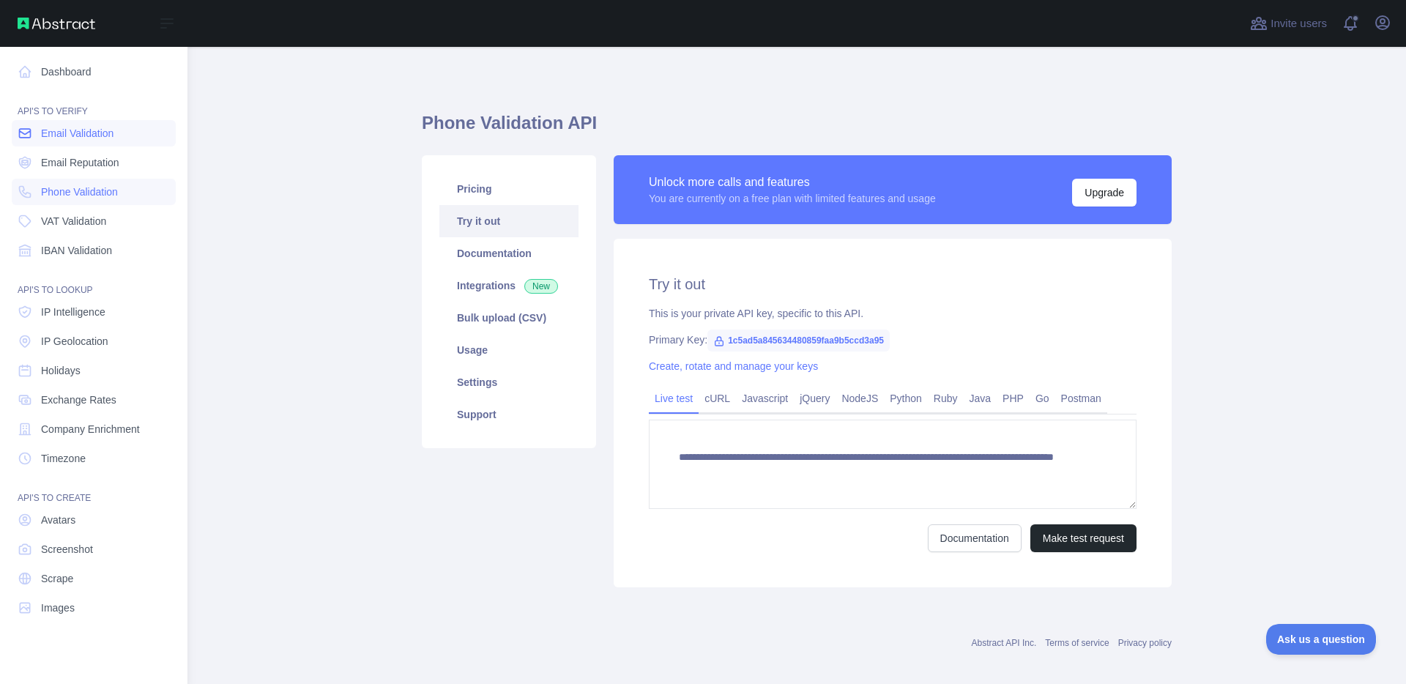
click at [45, 133] on span "Email Validation" at bounding box center [77, 133] width 73 height 15
click at [64, 157] on span "Email Reputation" at bounding box center [80, 162] width 78 height 15
click at [83, 261] on link "IBAN Validation" at bounding box center [94, 250] width 164 height 26
click at [100, 426] on span "Company Enrichment" at bounding box center [90, 429] width 99 height 15
click at [82, 432] on span "Company Enrichment" at bounding box center [90, 429] width 99 height 15
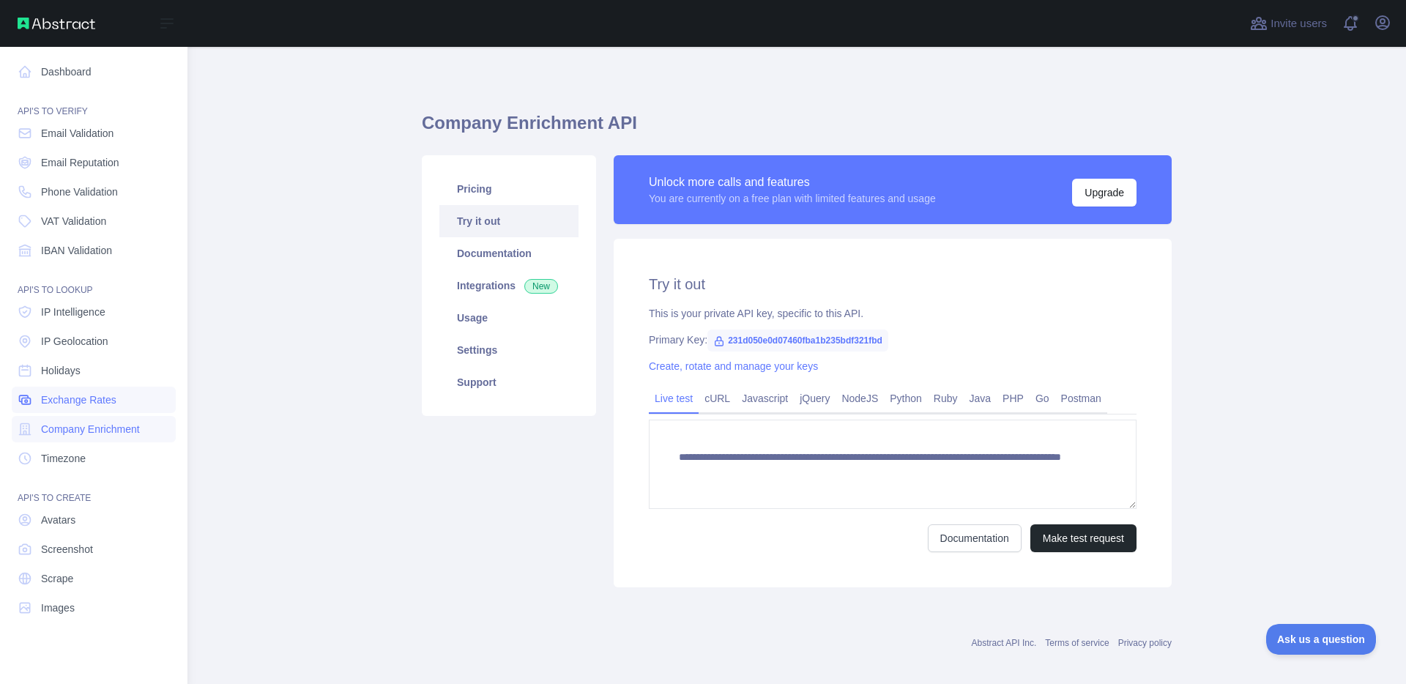
click at [80, 401] on span "Exchange Rates" at bounding box center [78, 400] width 75 height 15
click at [80, 427] on span "Company Enrichment" at bounding box center [90, 429] width 99 height 15
click at [73, 408] on link "Exchange Rates" at bounding box center [94, 400] width 164 height 26
click at [69, 426] on span "Company Enrichment" at bounding box center [90, 429] width 99 height 15
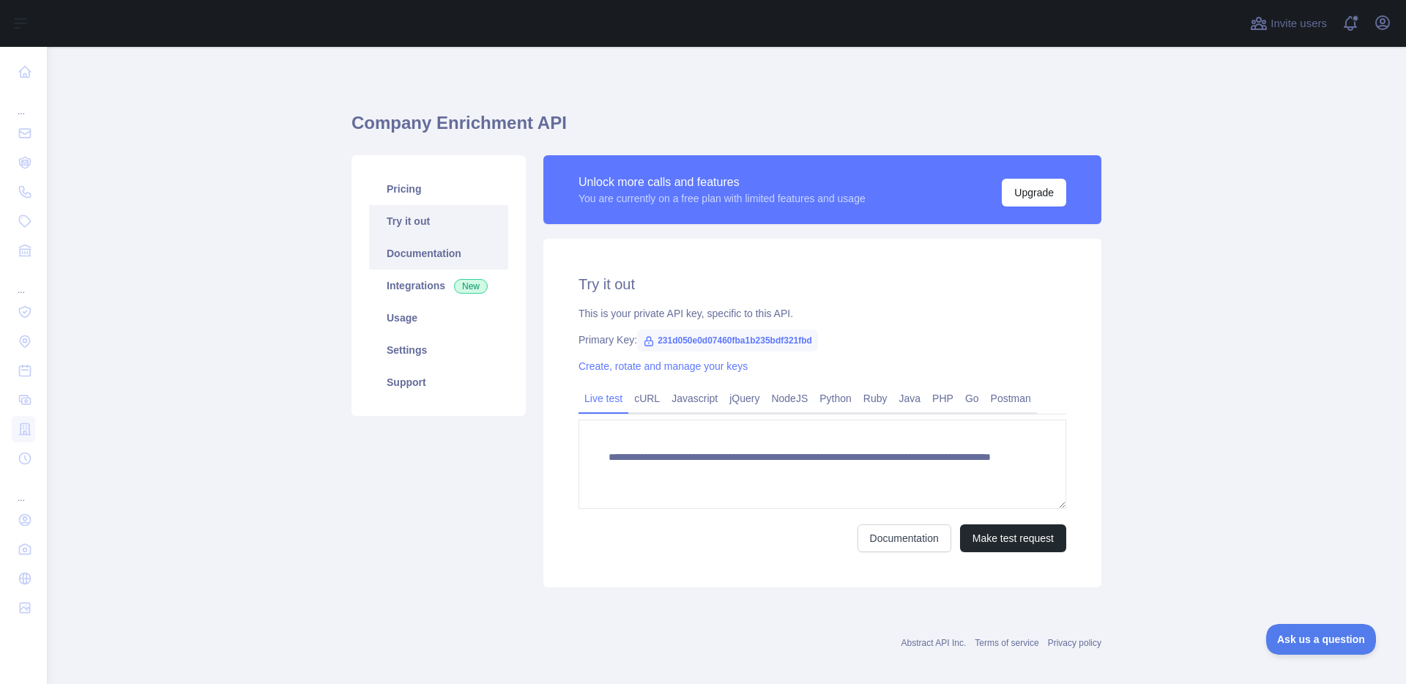
click at [438, 261] on link "Documentation" at bounding box center [438, 253] width 139 height 32
click at [705, 338] on span "231d050e0d07460fba1b235bdf321fbd" at bounding box center [727, 341] width 181 height 22
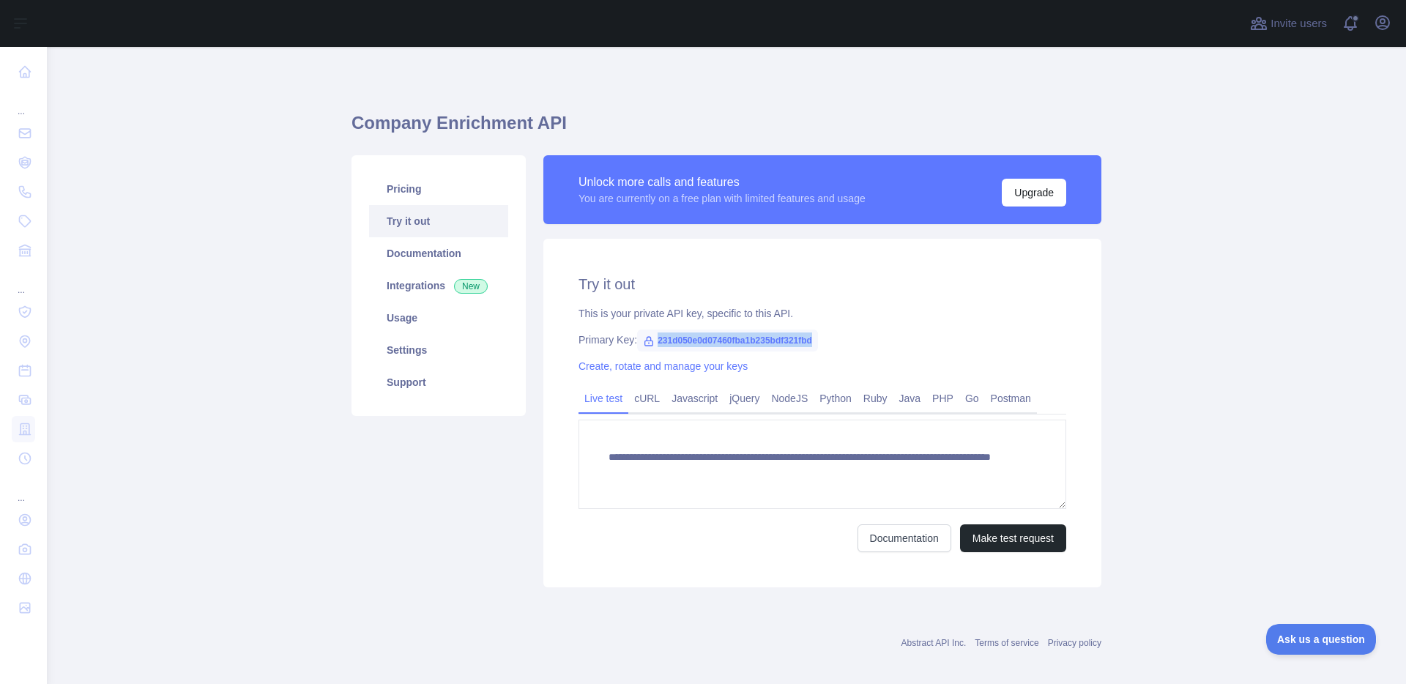
click at [705, 338] on span "231d050e0d07460fba1b235bdf321fbd" at bounding box center [727, 341] width 181 height 22
